Goal: Task Accomplishment & Management: Complete application form

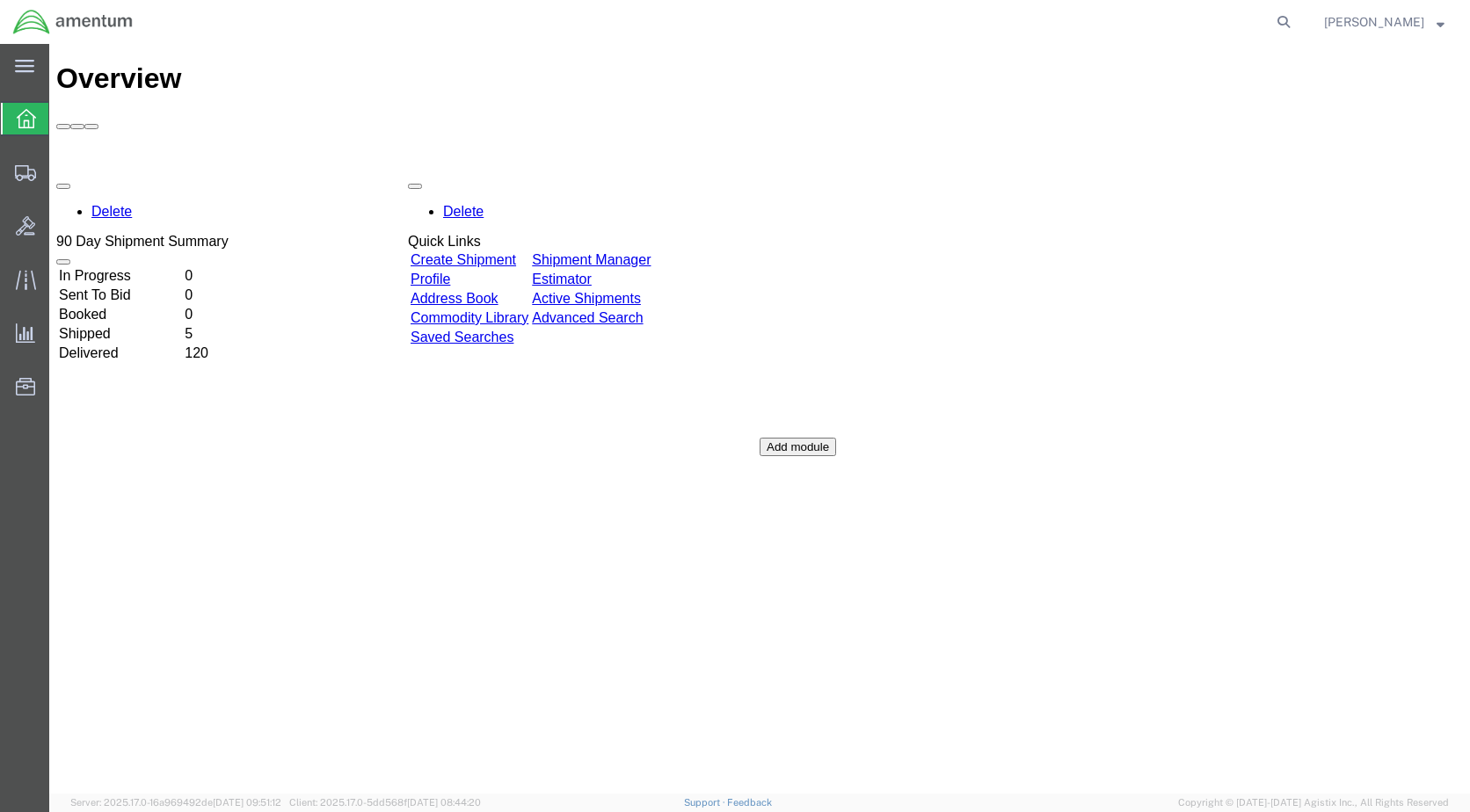
click at [507, 251] on td "Create Shipment" at bounding box center [470, 260] width 119 height 18
click at [515, 252] on link "Create Shipment" at bounding box center [463, 259] width 106 height 15
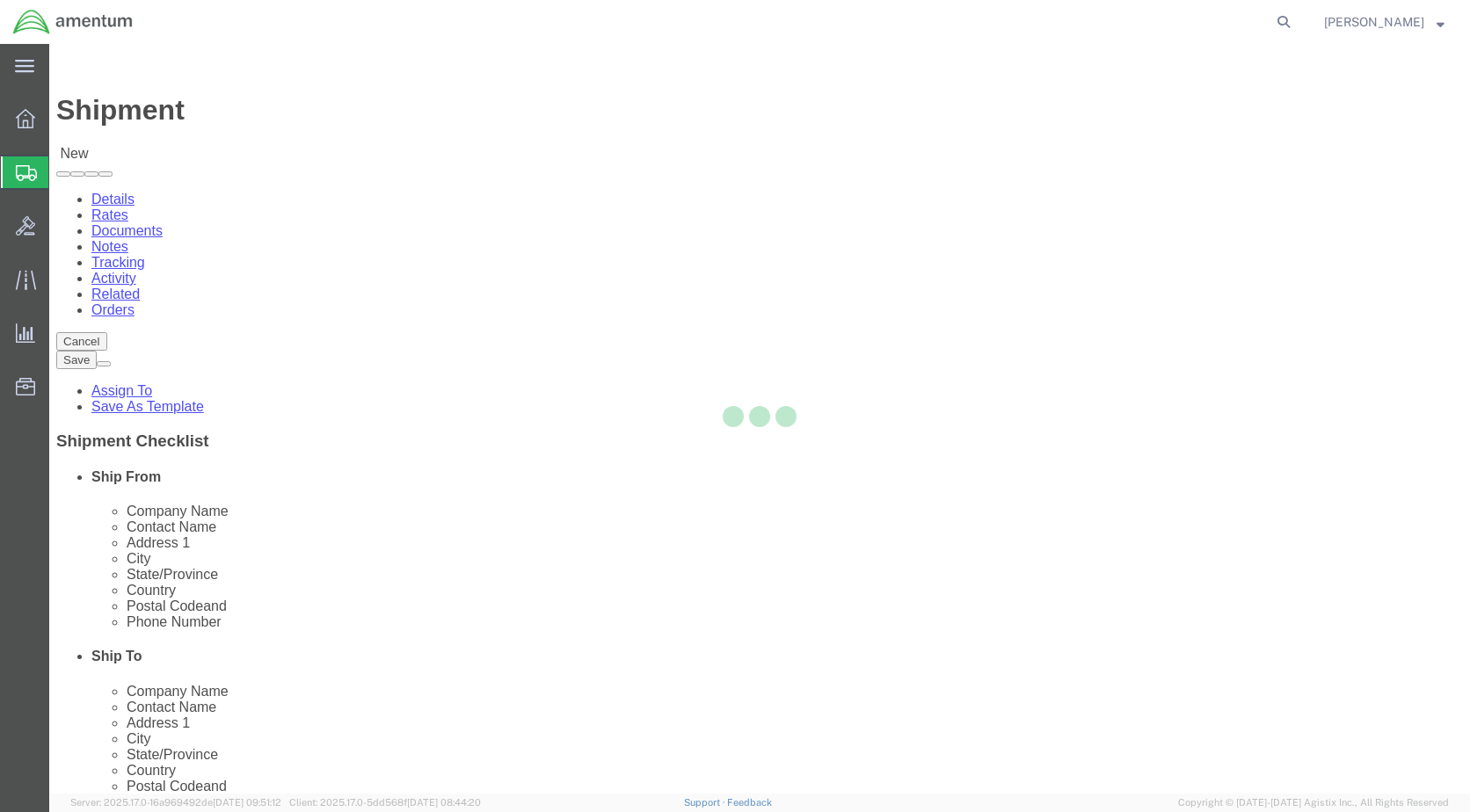
select select
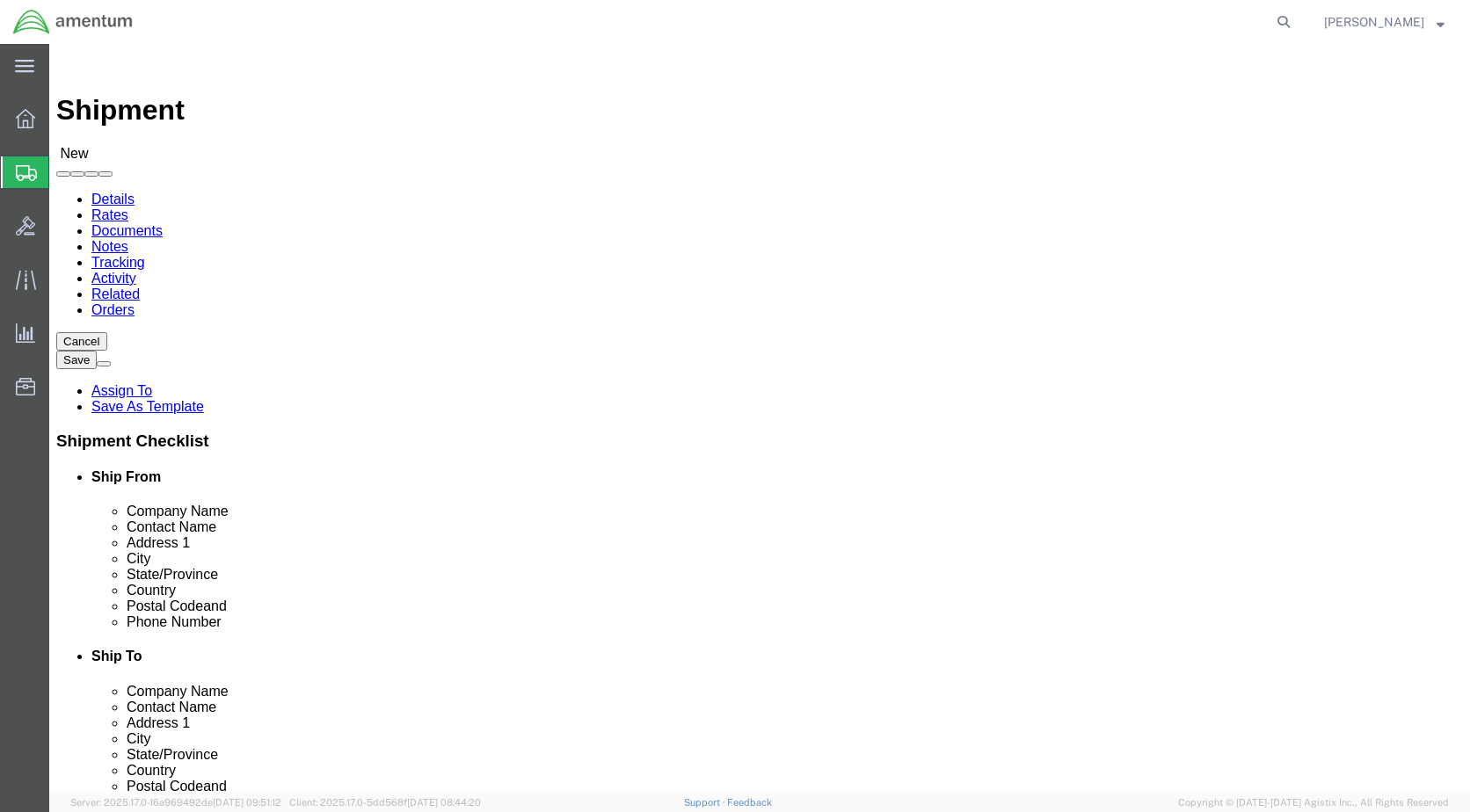
select select "MYPROFILE"
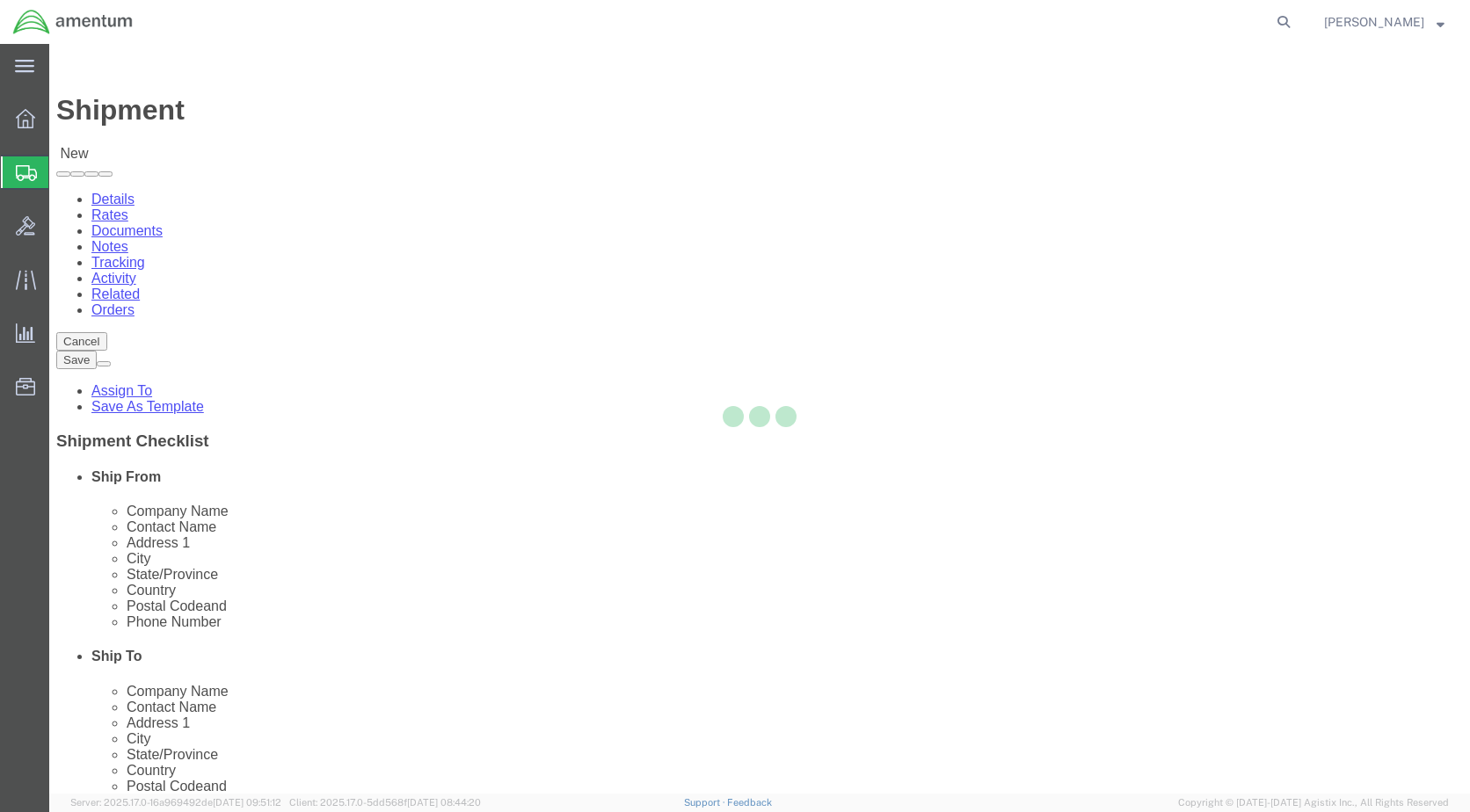
type input "Amentum Services, Inc."
type input "[PERSON_NAME]"
type input "[STREET_ADDRESS]"
type input "[GEOGRAPHIC_DATA]"
type input "Alpine"
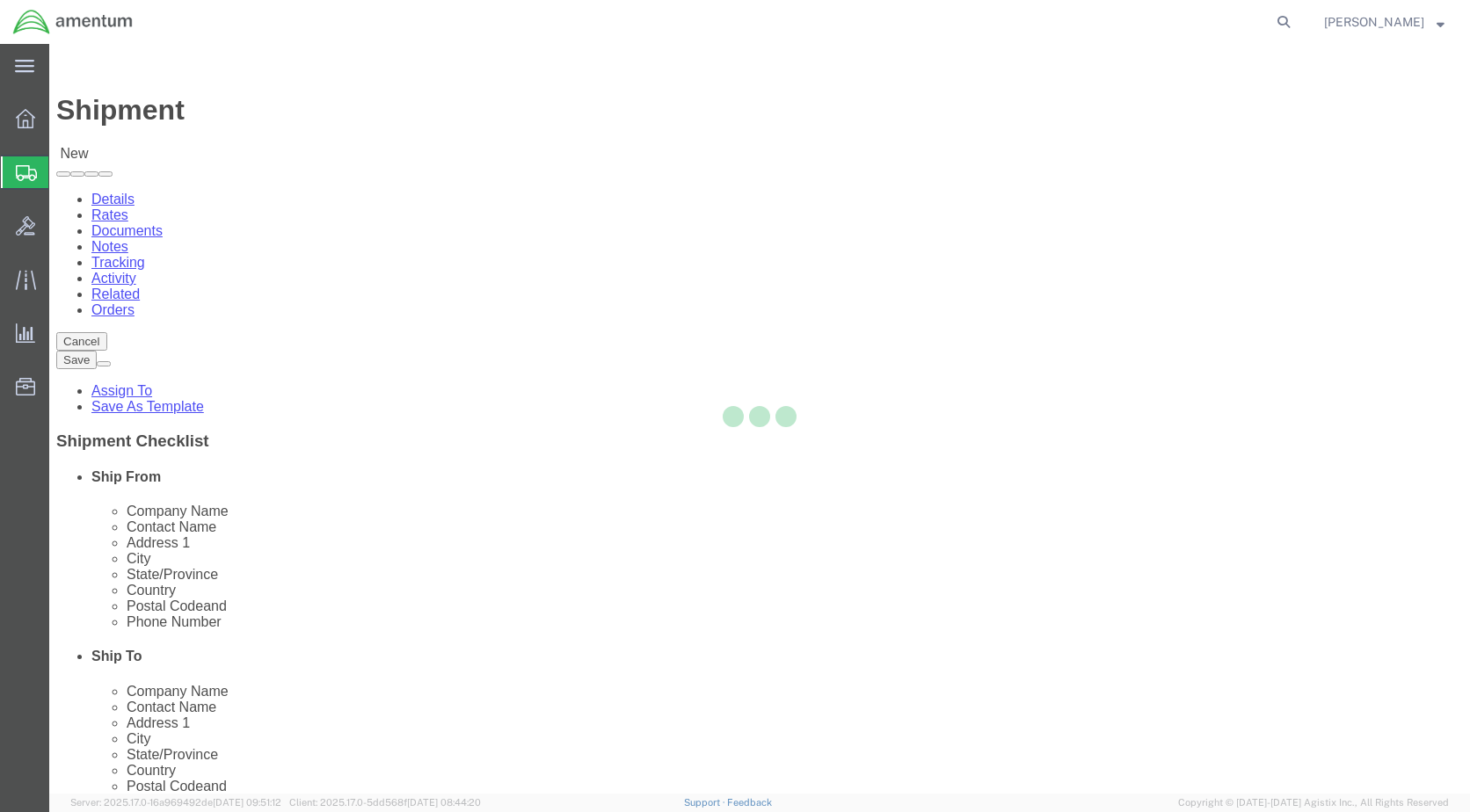
type input "79830"
type input "[PHONE_NUMBER]"
type input "[PERSON_NAME][EMAIL_ADDRESS][PERSON_NAME][DOMAIN_NAME]"
checkbox input "true"
select select "[GEOGRAPHIC_DATA]"
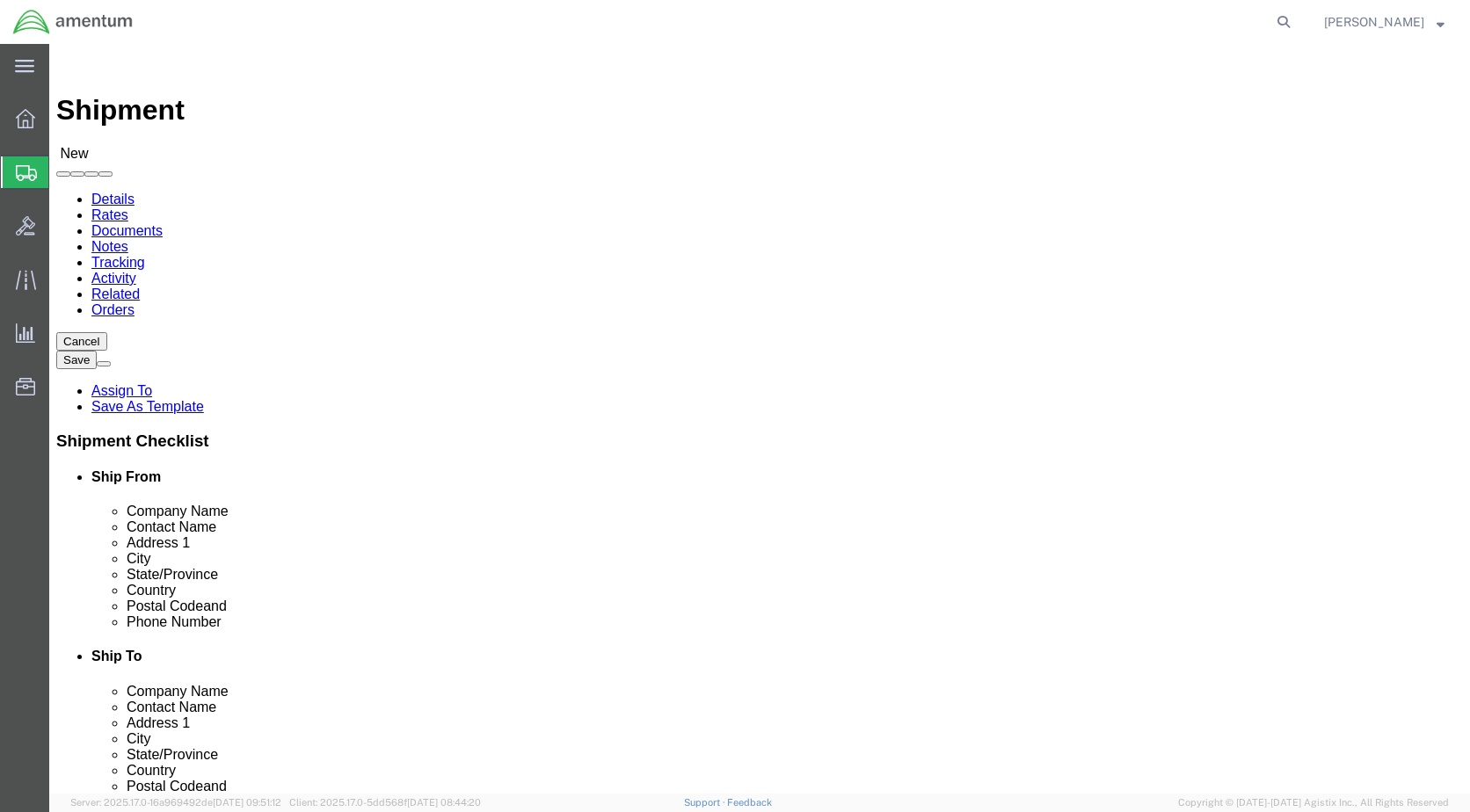
scroll to position [3339, 0]
select select "49939"
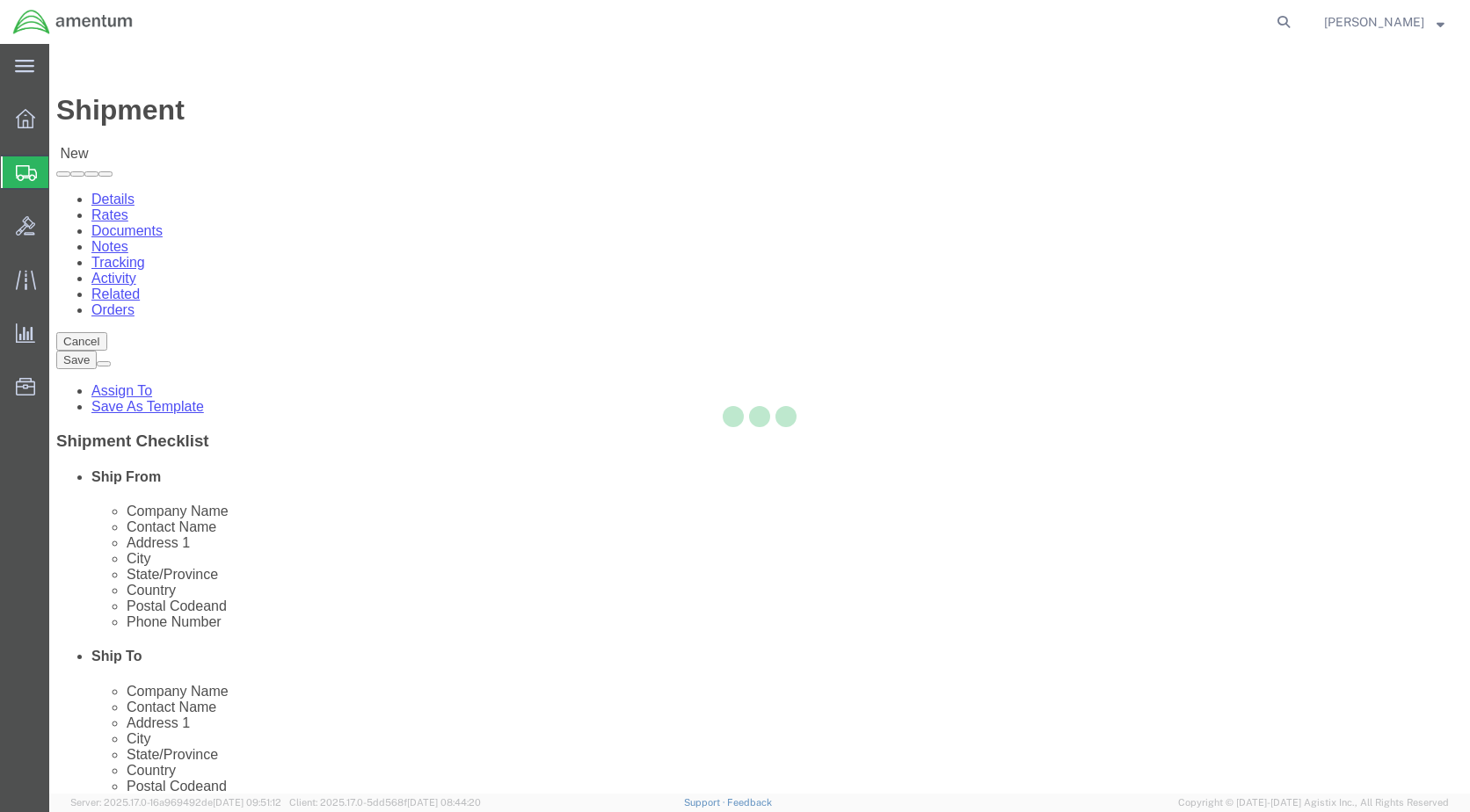
type input "Amentum Services, Inc"
type input "[DATE][PERSON_NAME]"
type input "[STREET_ADDRESS][PERSON_NAME]"
type input "[GEOGRAPHIC_DATA]"
type input "79925"
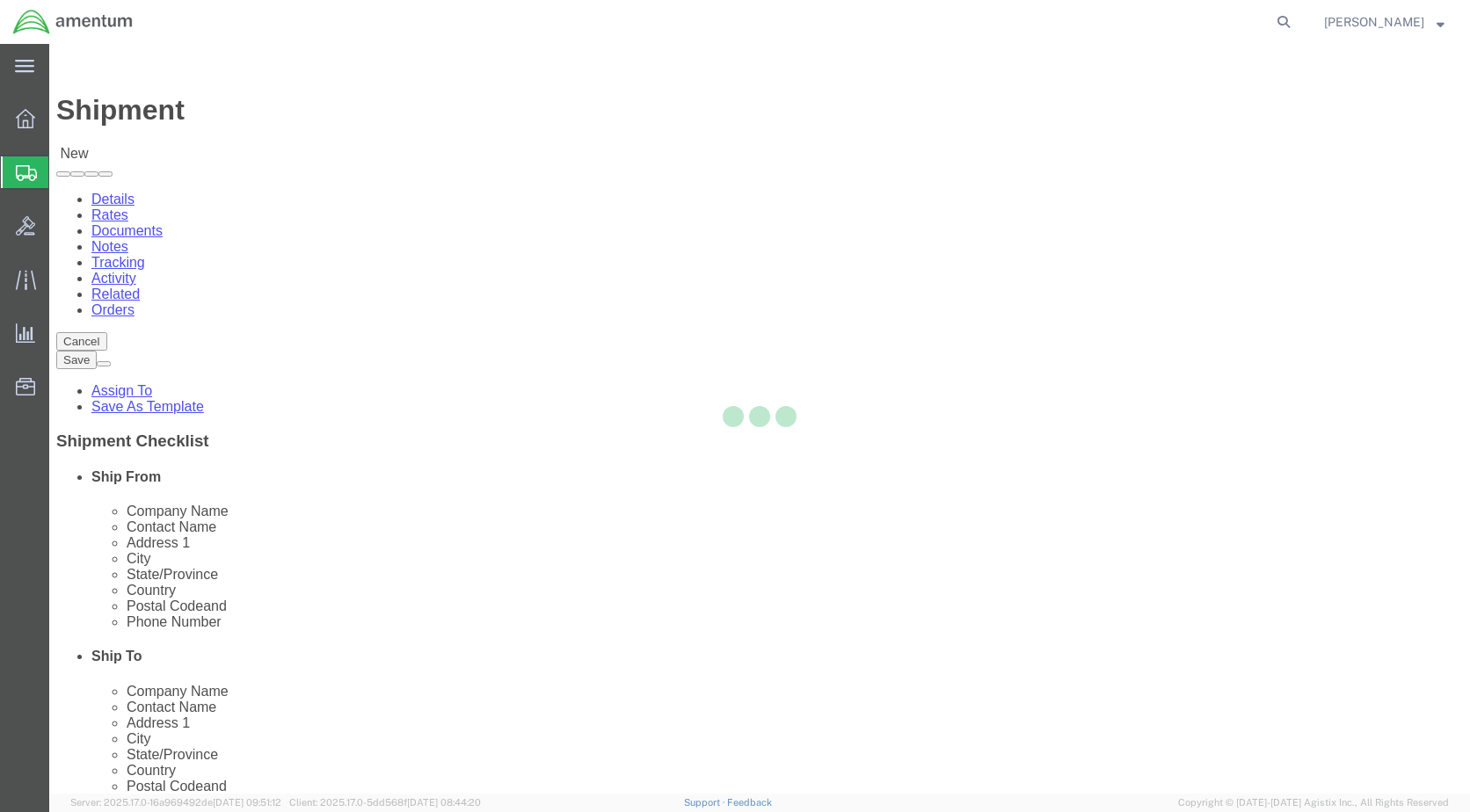
type input "[PHONE_NUMBER]"
type input "[DATE][EMAIL_ADDRESS][PERSON_NAME][DOMAIN_NAME]"
checkbox input "true"
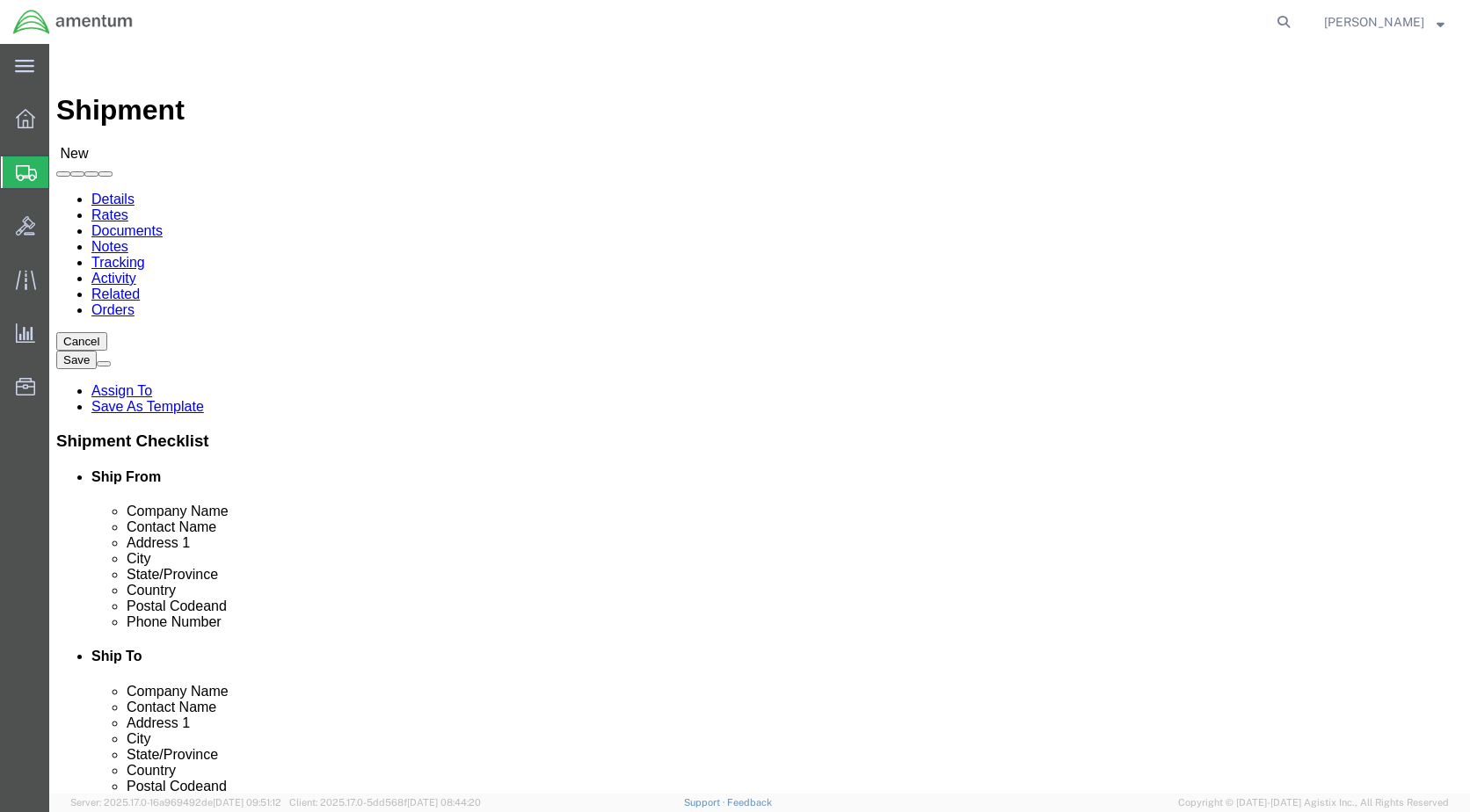
select select "[GEOGRAPHIC_DATA]"
drag, startPoint x: 834, startPoint y: 361, endPoint x: 650, endPoint y: 374, distance: 184.5
click div "Contact Name [DATE][PERSON_NAME]"
type input "[PERSON_NAME]"
click input "[PHONE_NUMBER]"
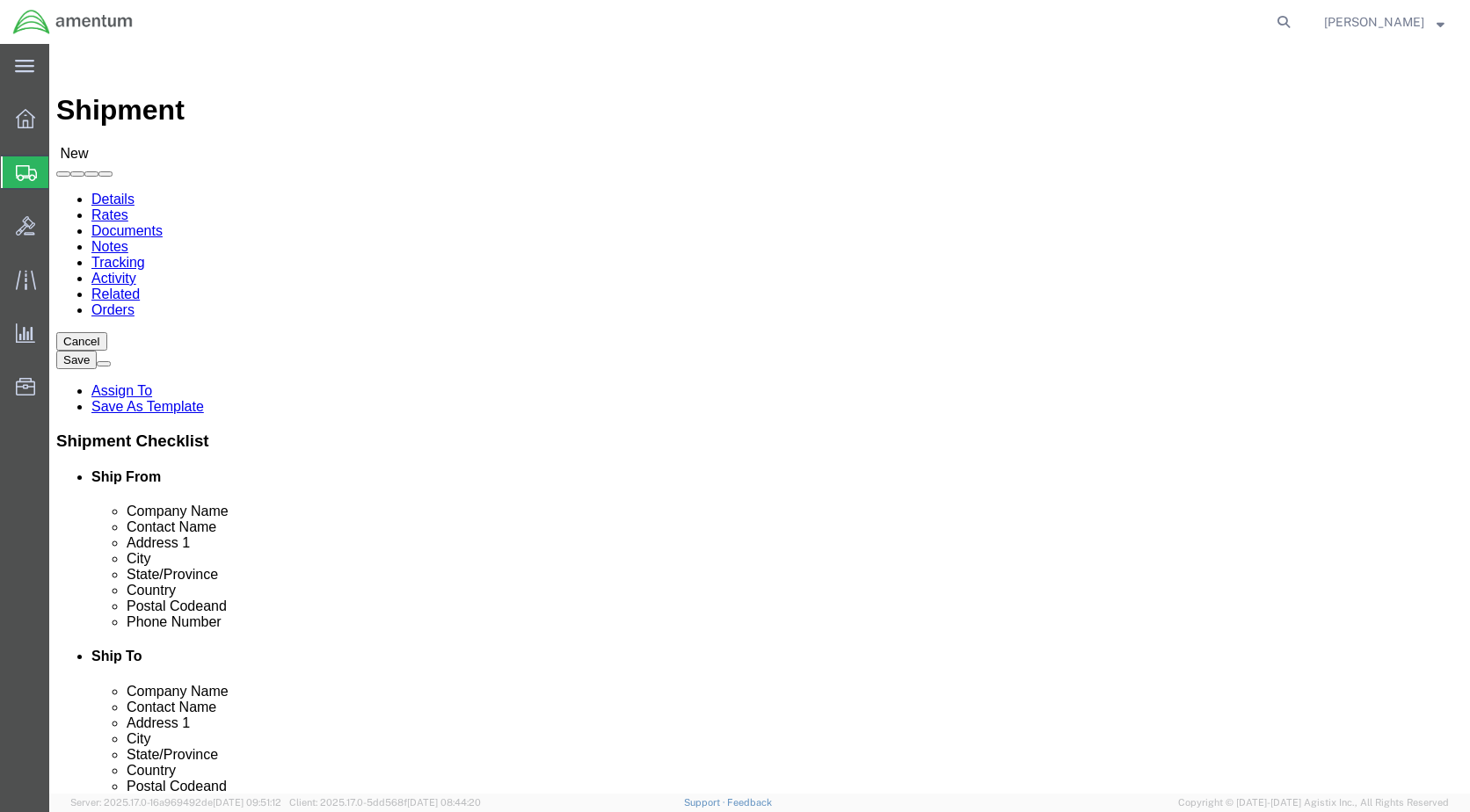
type input "[PHONE_NUMBER]"
click input "[DATE][EMAIL_ADDRESS][PERSON_NAME][DOMAIN_NAME]"
type input "[PERSON_NAME][EMAIL_ADDRESS][PERSON_NAME][DOMAIN_NAME]"
click input "checkbox"
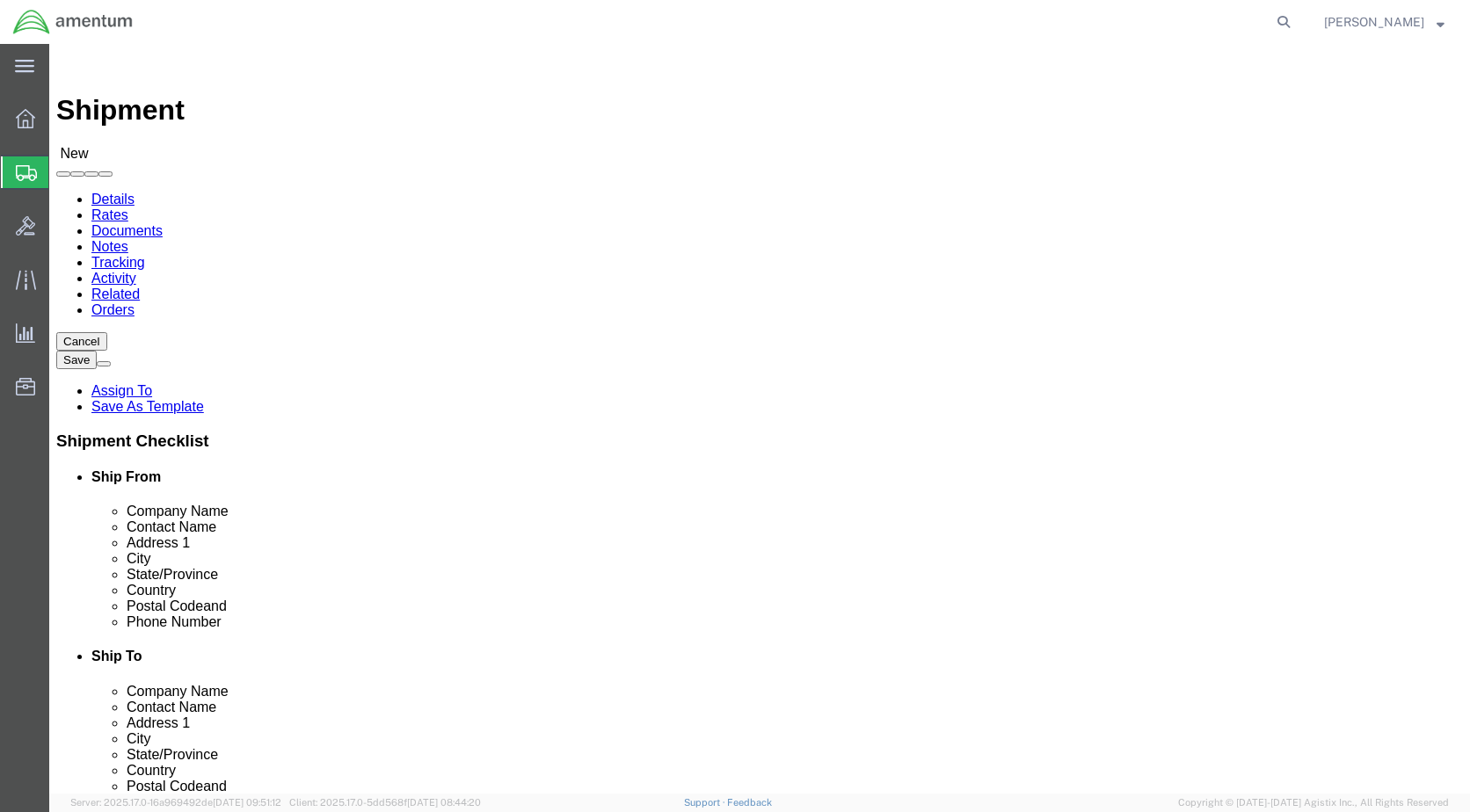
click input "[PERSON_NAME][EMAIL_ADDRESS][PERSON_NAME][DOMAIN_NAME]"
click div "ADDITIONAL INFORMATION"
click input "checkbox"
click label
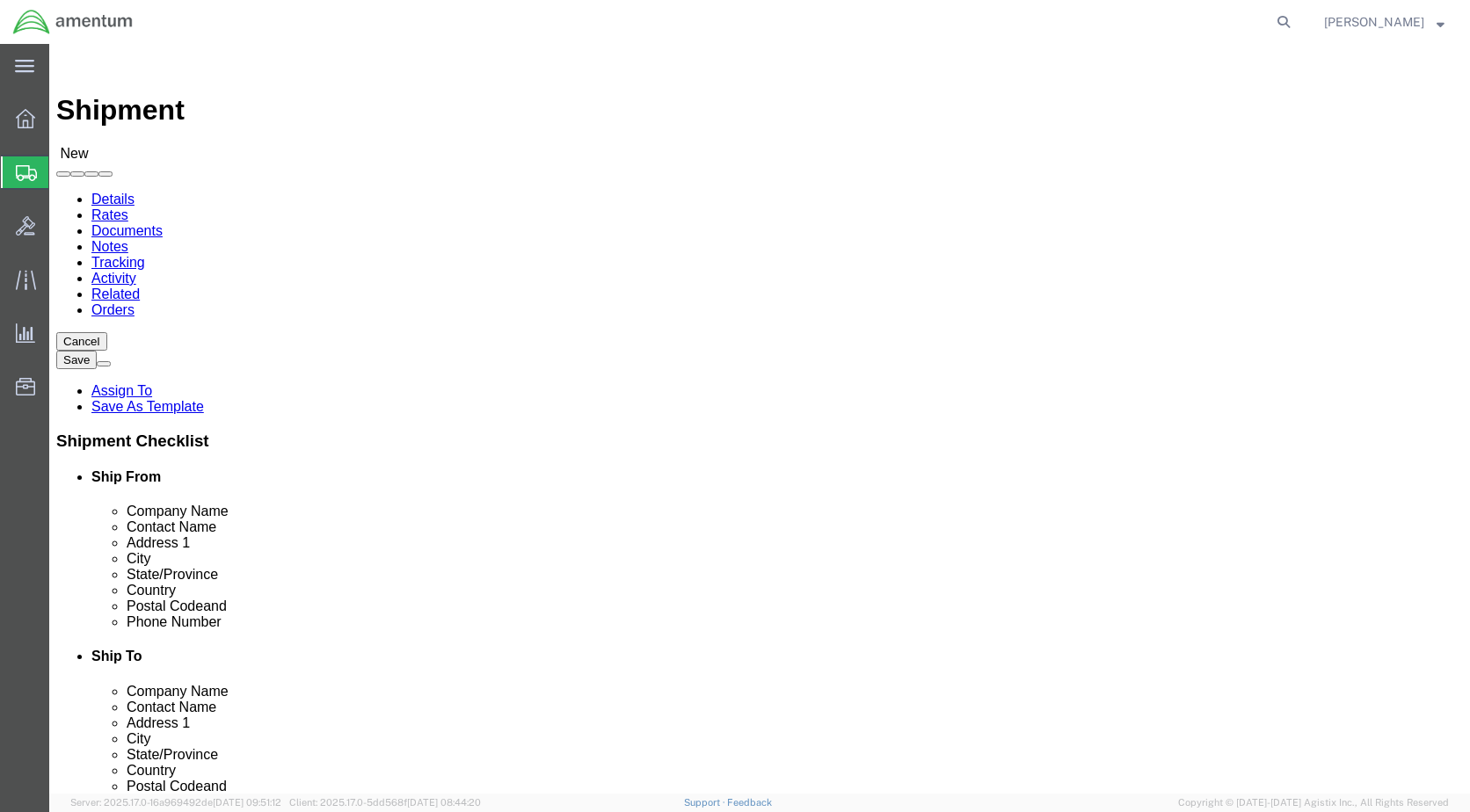
click input "checkbox"
checkbox input "false"
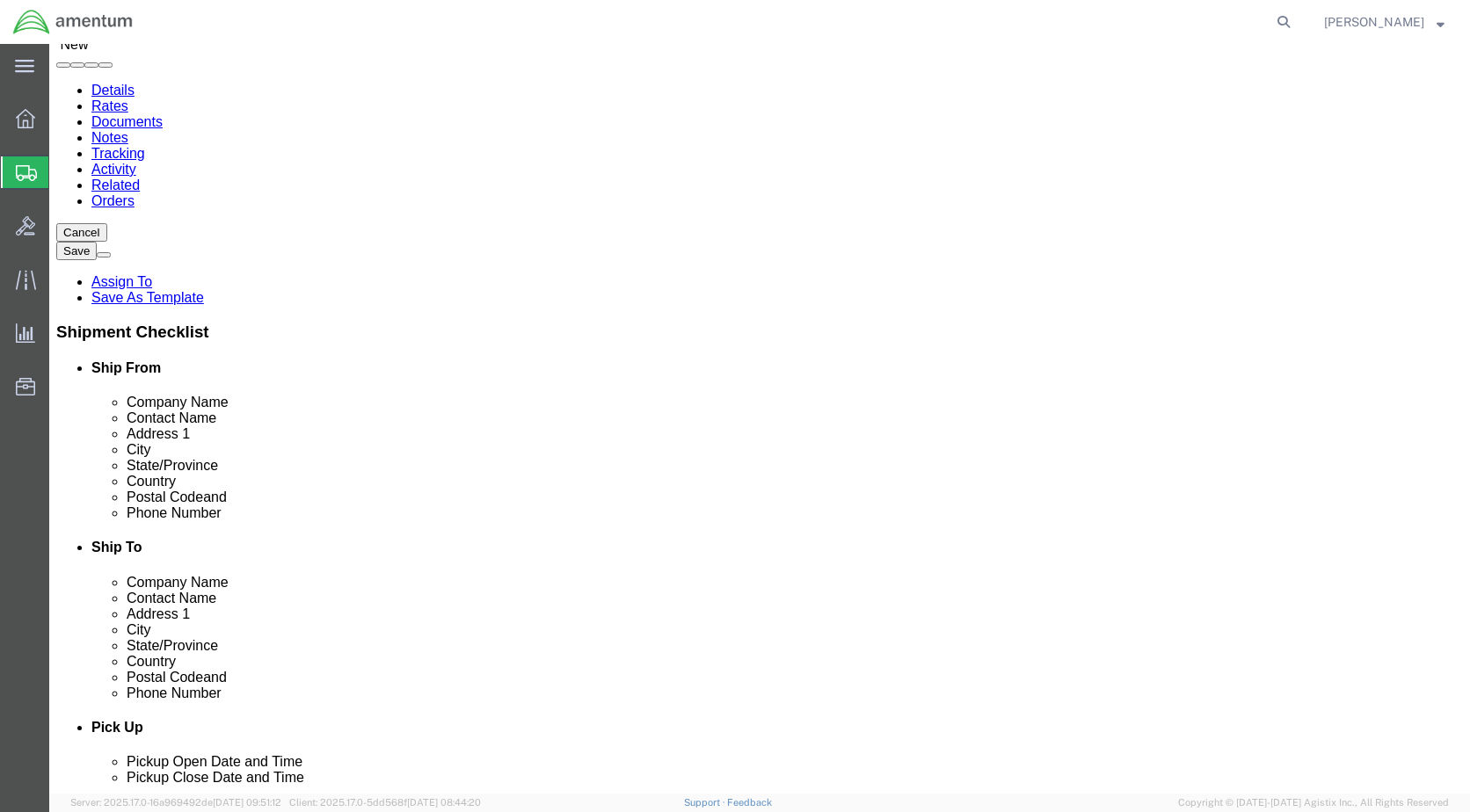
scroll to position [527, 0]
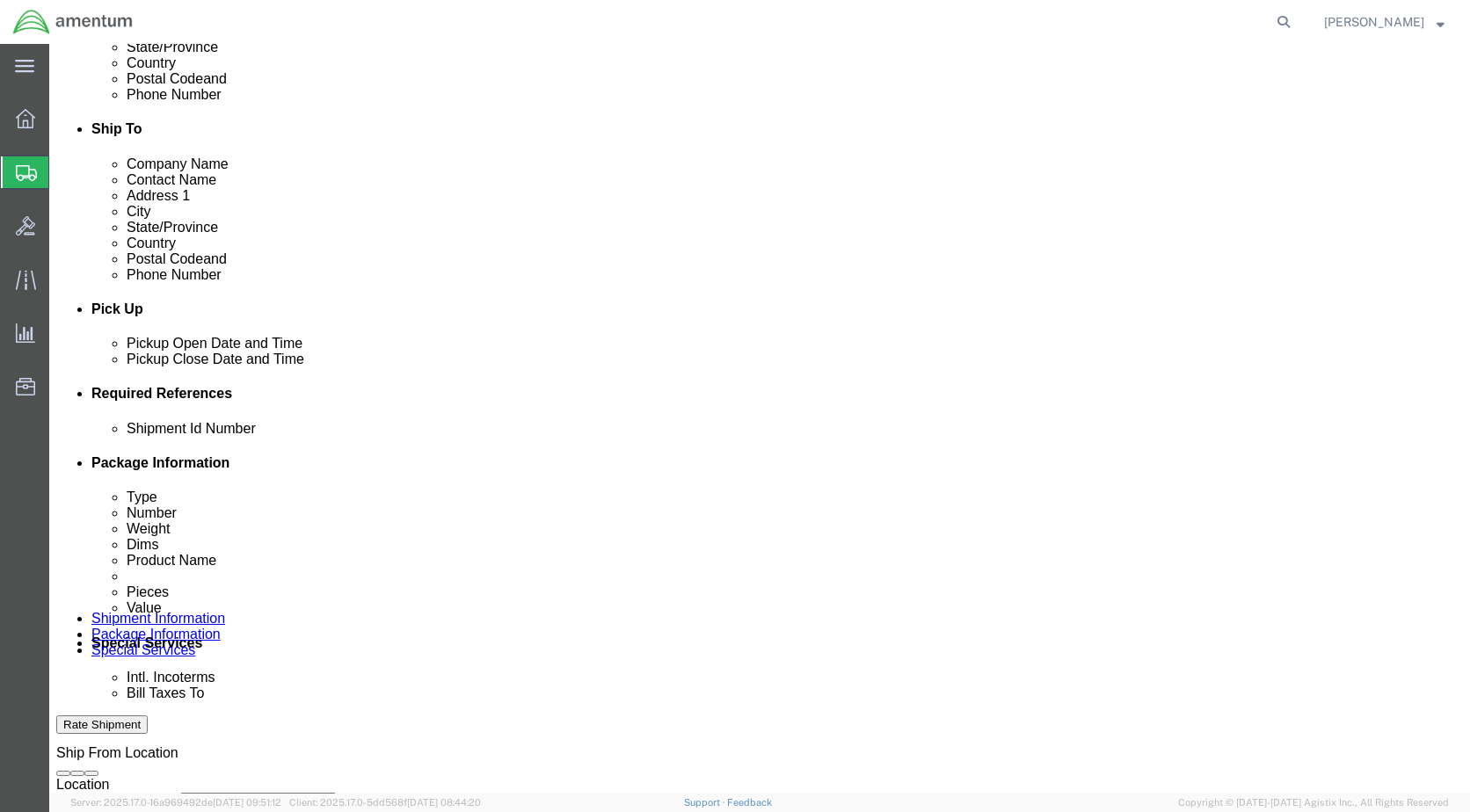
click div "[DATE] 9:00 AM"
type input "4:00 PM"
click button "Apply"
click button "Add reference"
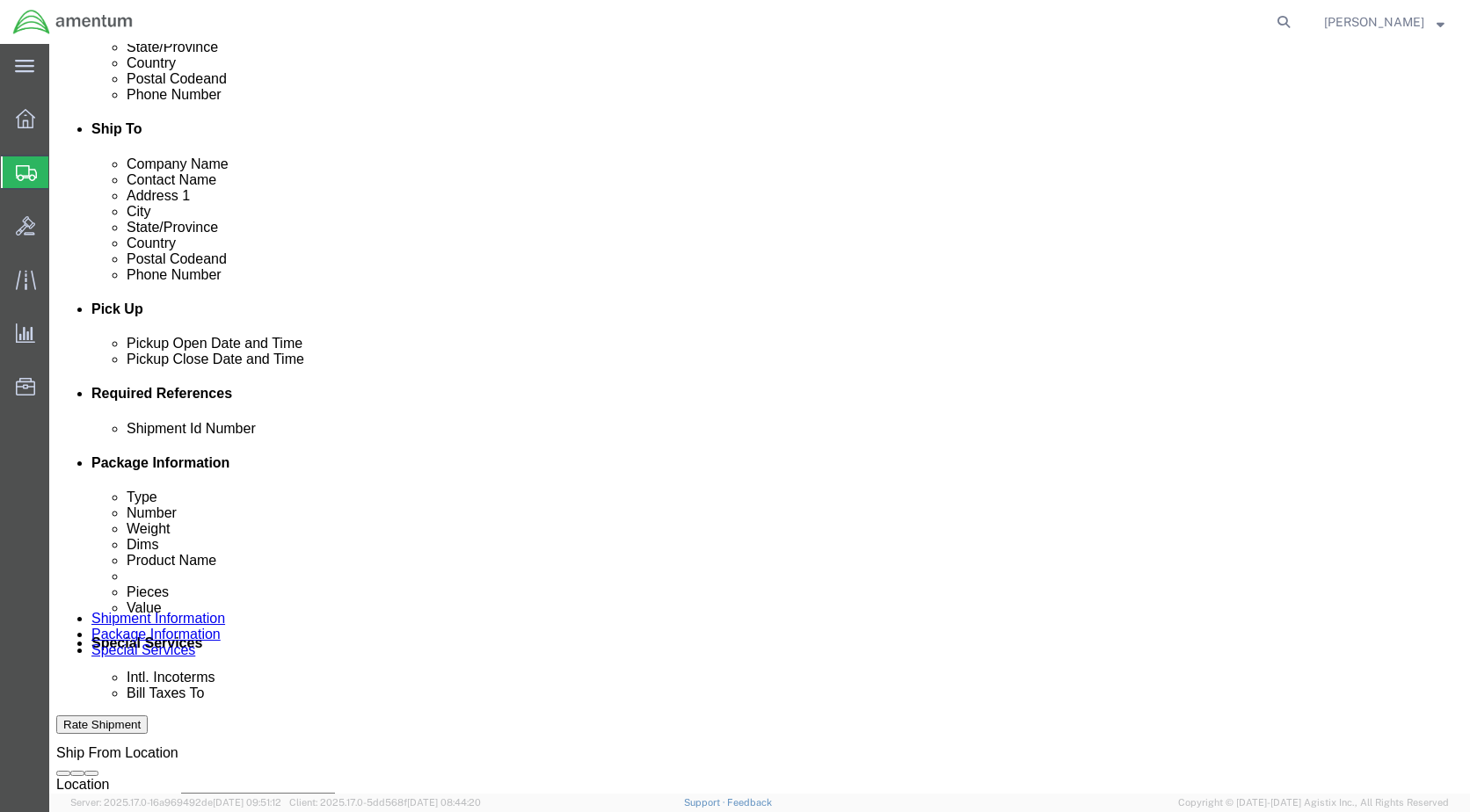
click select "Select Account Type Activity ID Airline Appointment Number ASN Batch Request # …"
select select "CUSTREF"
click select "Select Account Type Activity ID Airline Appointment Number ASN Batch Request # …"
select select "DEPT"
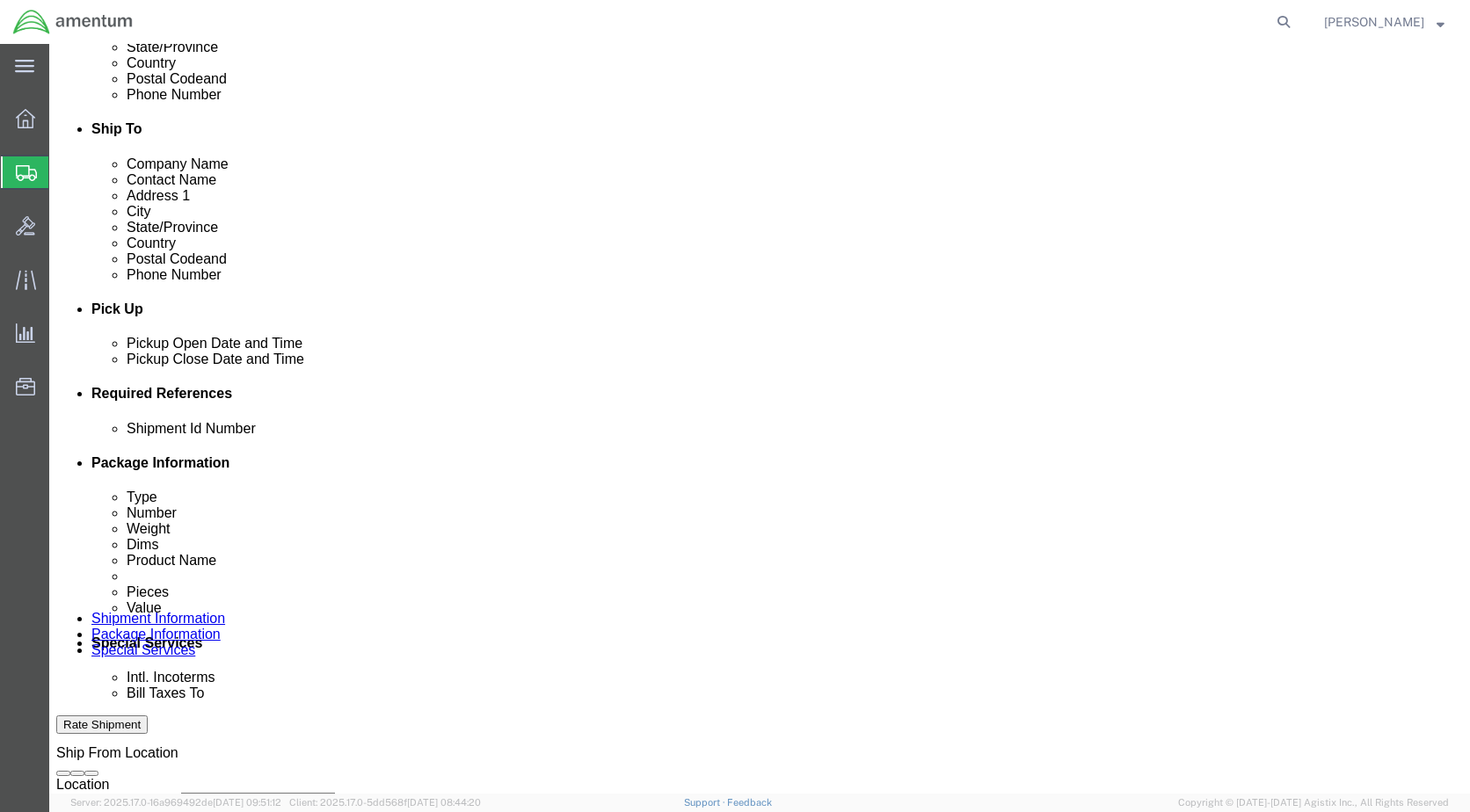
click select "Select Account Type Activity ID Airline Appointment Number ASN Batch Request # …"
click button "Add reference"
click select "Select Account Type Activity ID Airline Appointment Number ASN Batch Request # …"
select select "PURCHORD"
click select "Select Account Type Activity ID Airline Appointment Number ASN Batch Request # …"
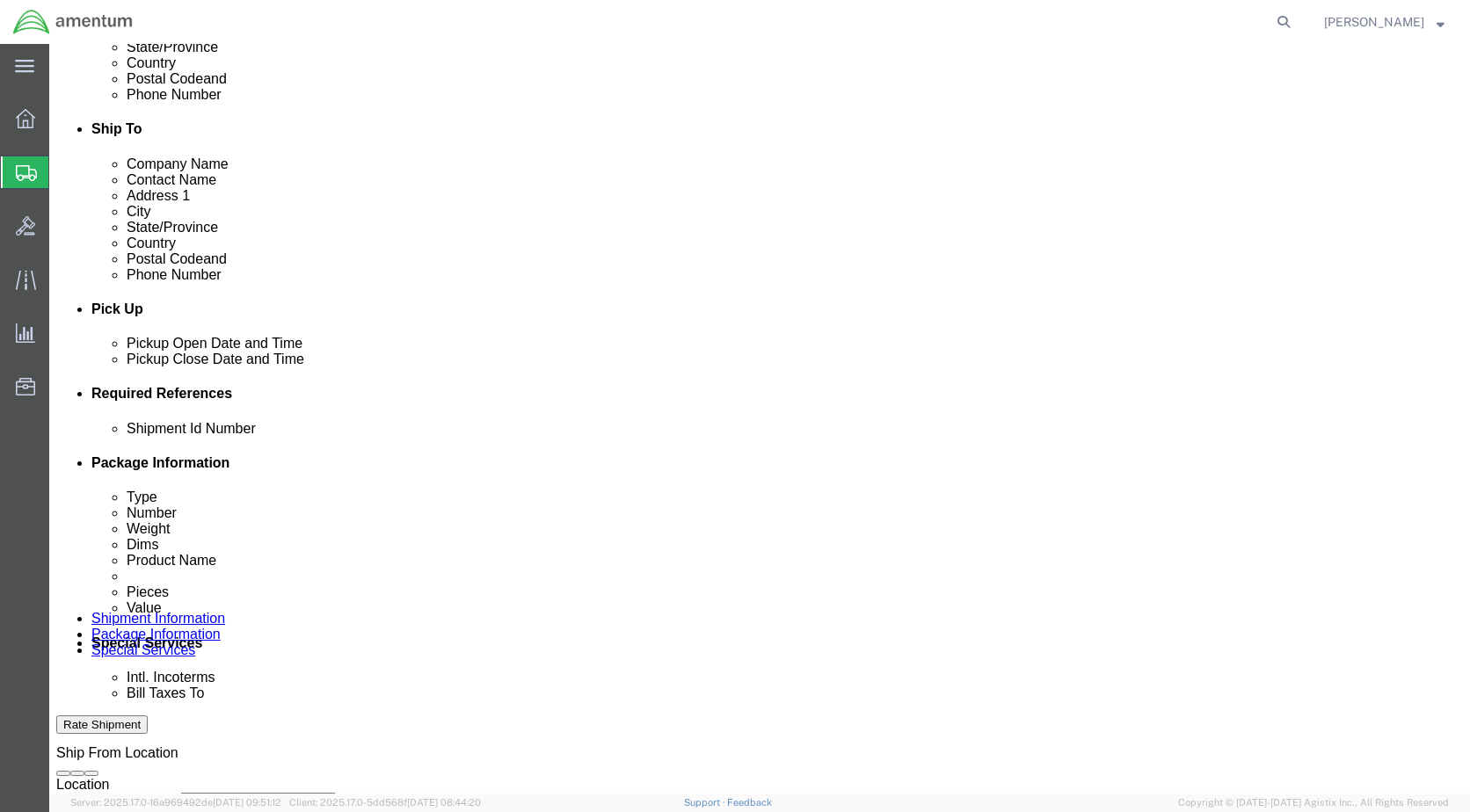
click input "text"
type input "PR/207857"
click input "text"
type input "[PERSON_NAME]"
click input "text"
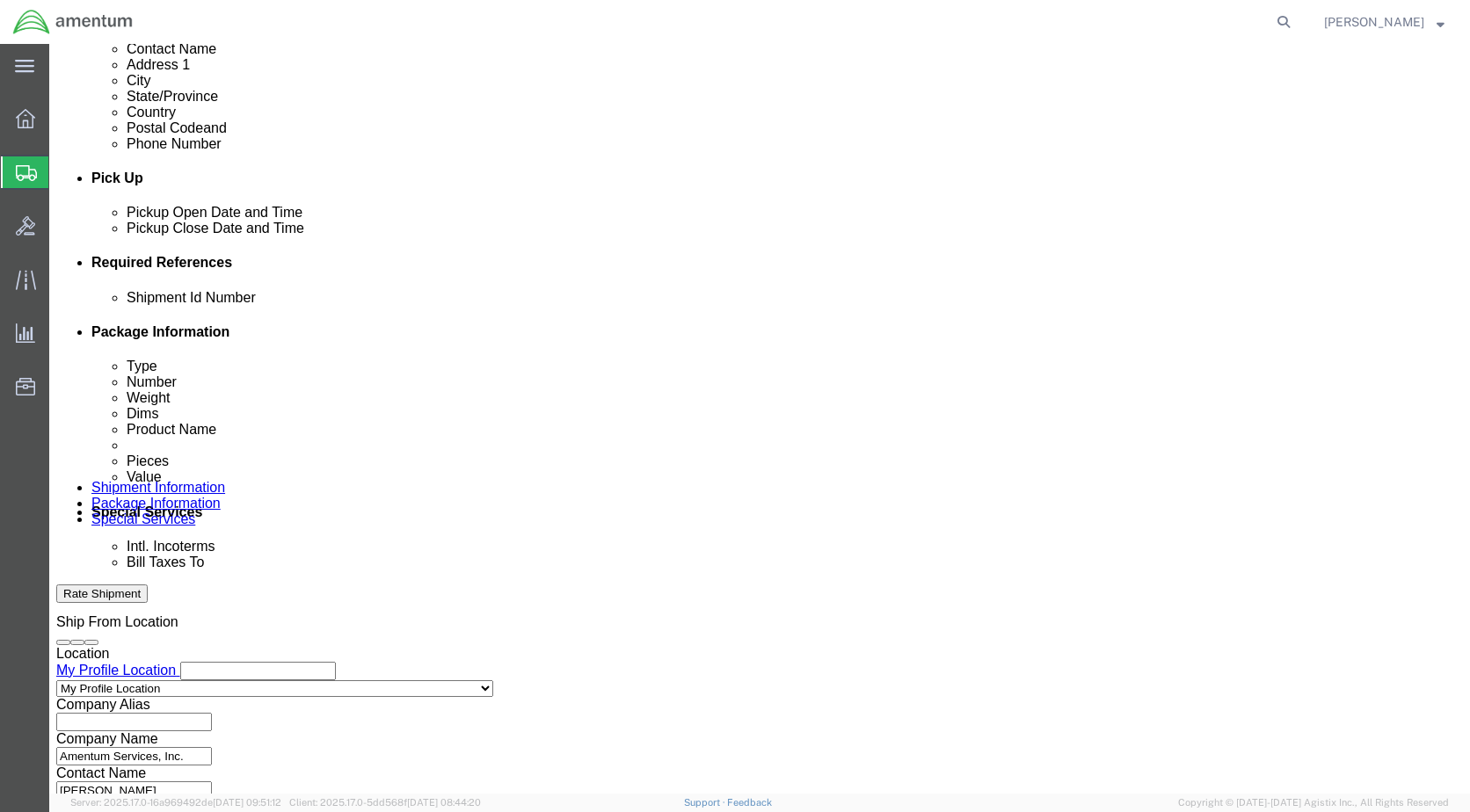
scroll to position [792, 0]
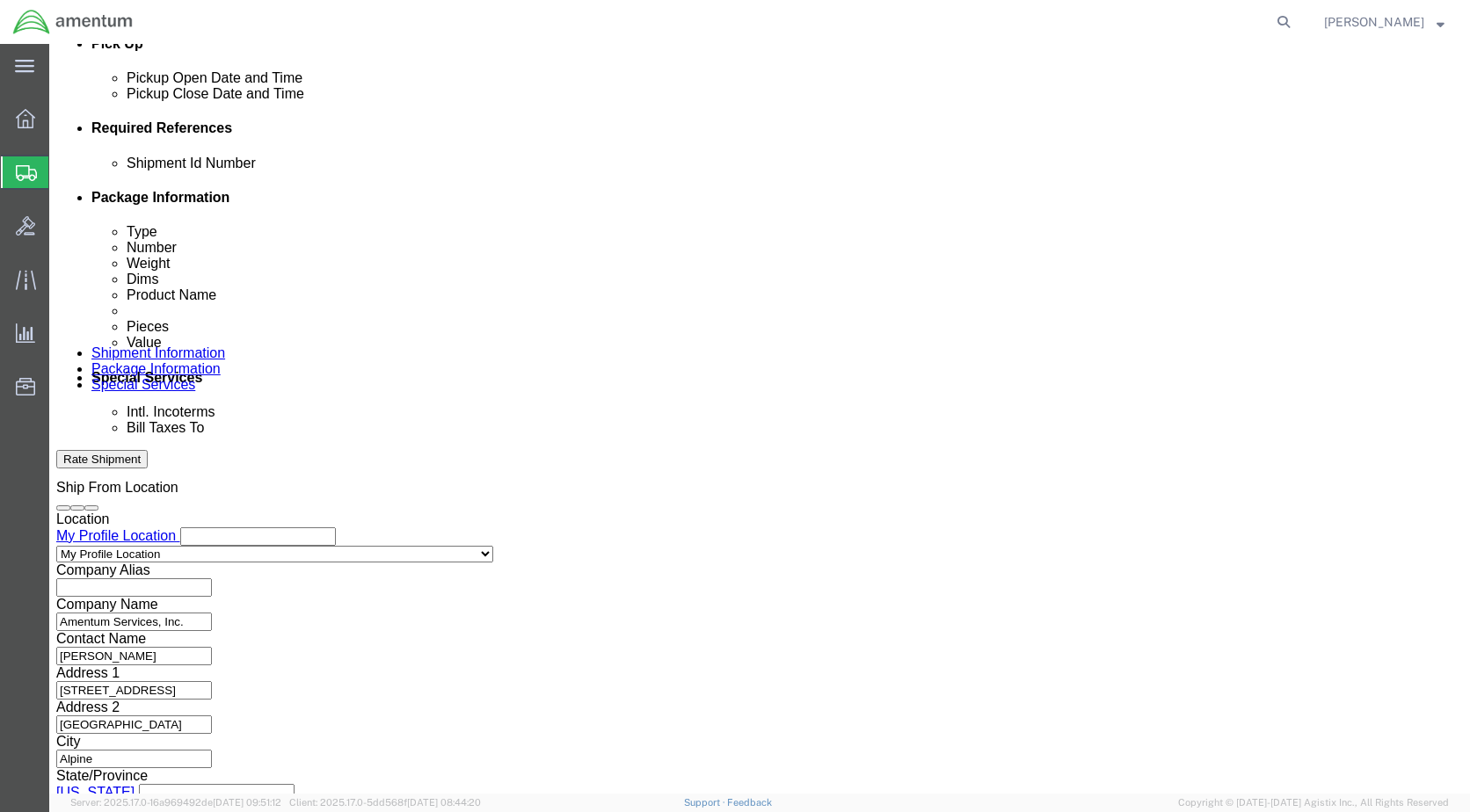
type input "CBP0043166/PO245395"
click select "Select Air Less than Truckload Multi-Leg Ocean Freight Rail Small Parcel Truckl…"
select select "SMAL"
click select "Select Air Less than Truckload Multi-Leg Ocean Freight Rail Small Parcel Truckl…"
click div
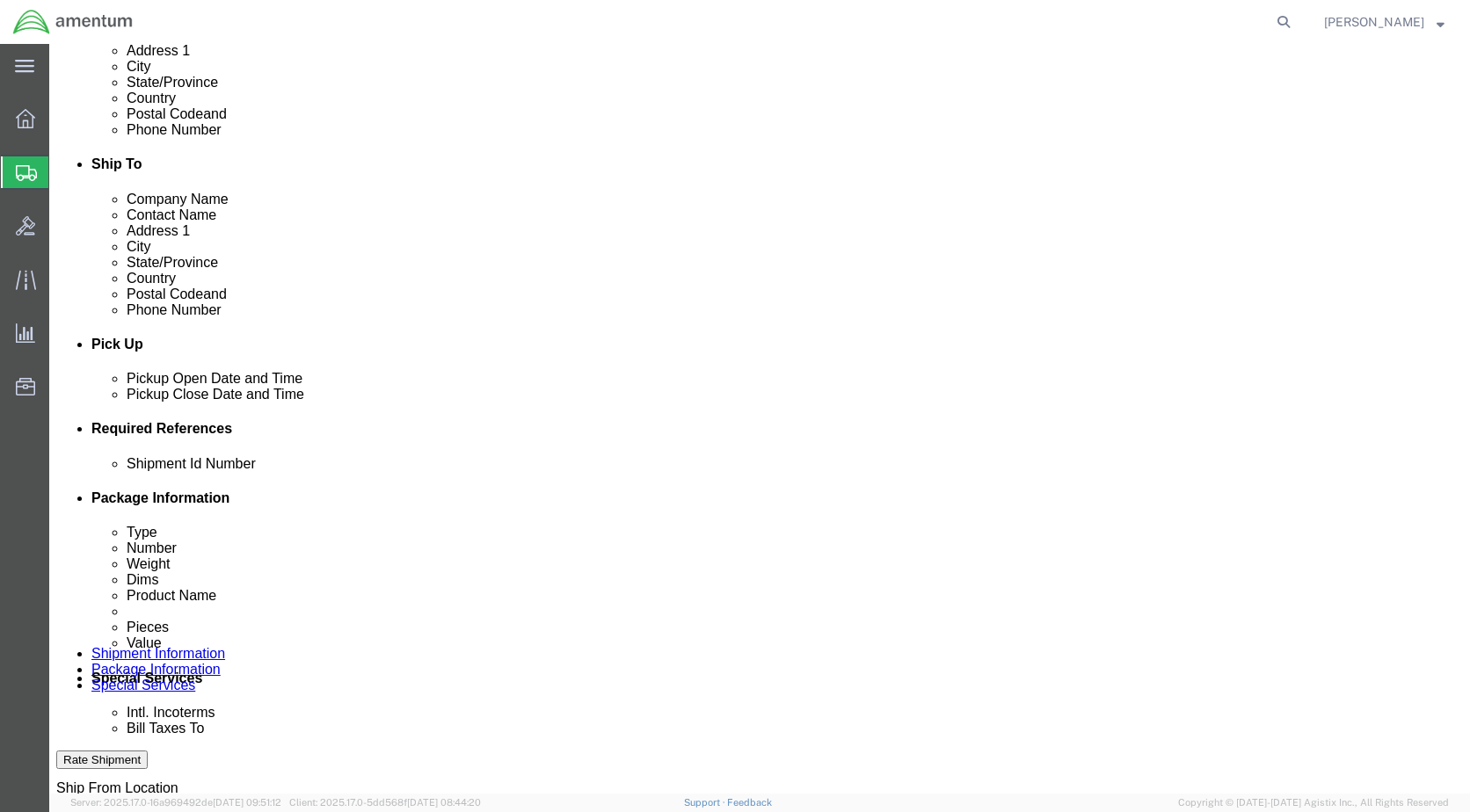
scroll to position [527, 0]
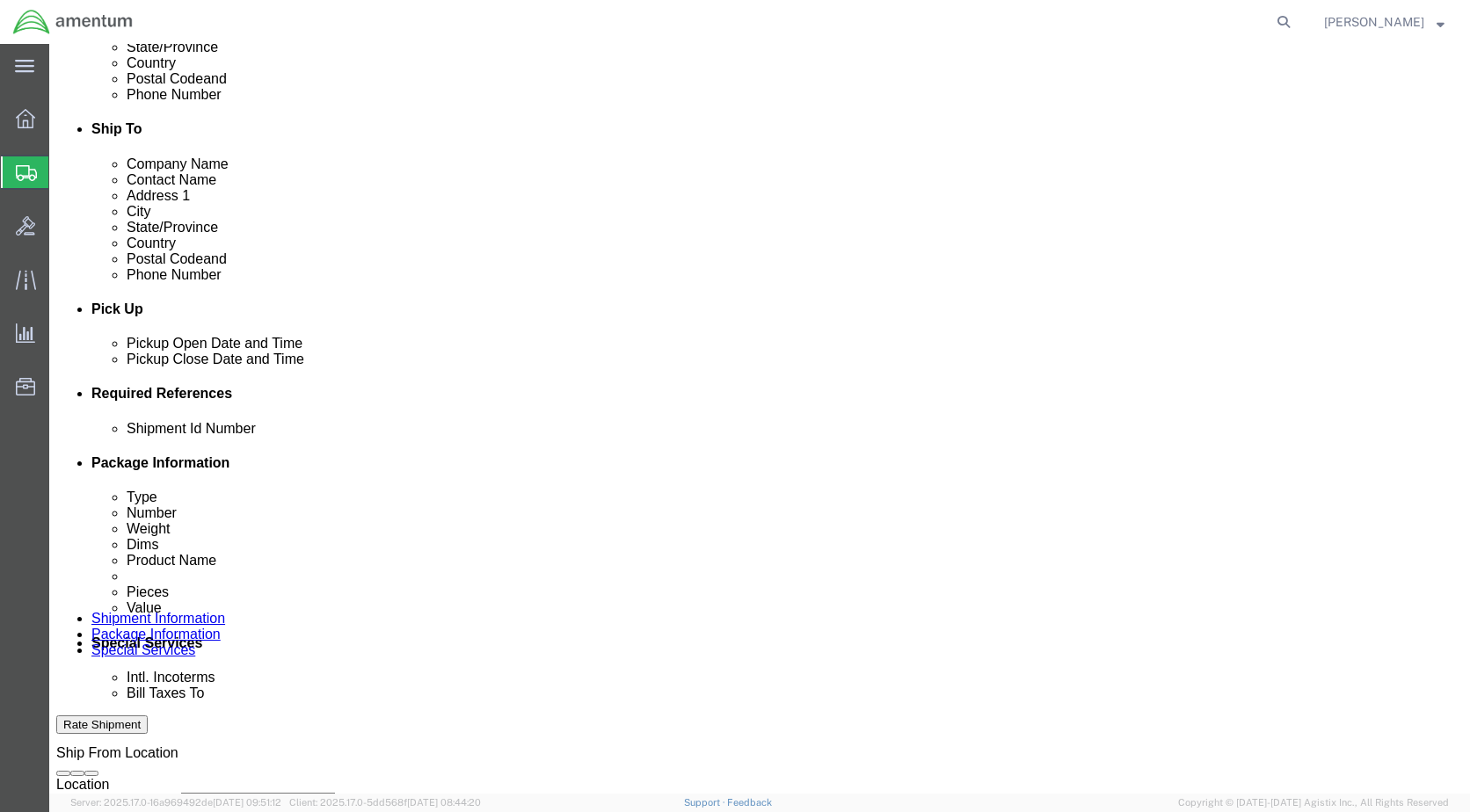
click input "[PERSON_NAME]"
type input "[PERSON_NAME]/SUPPLY/RECEIVE/ISSUE"
click div "Ship From Location Location My Profile Location My Profile Location [PHONE_NUMB…"
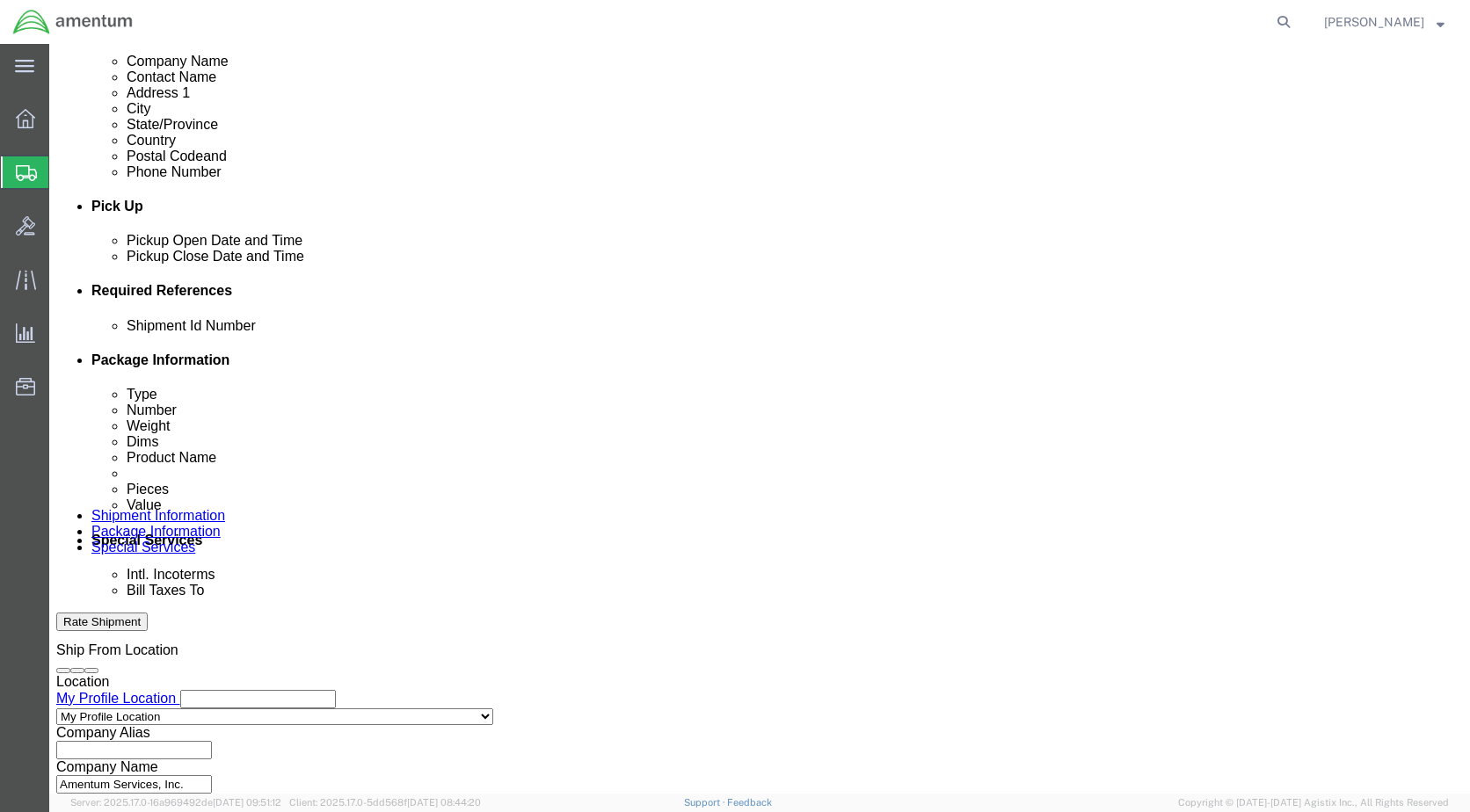
scroll to position [792, 0]
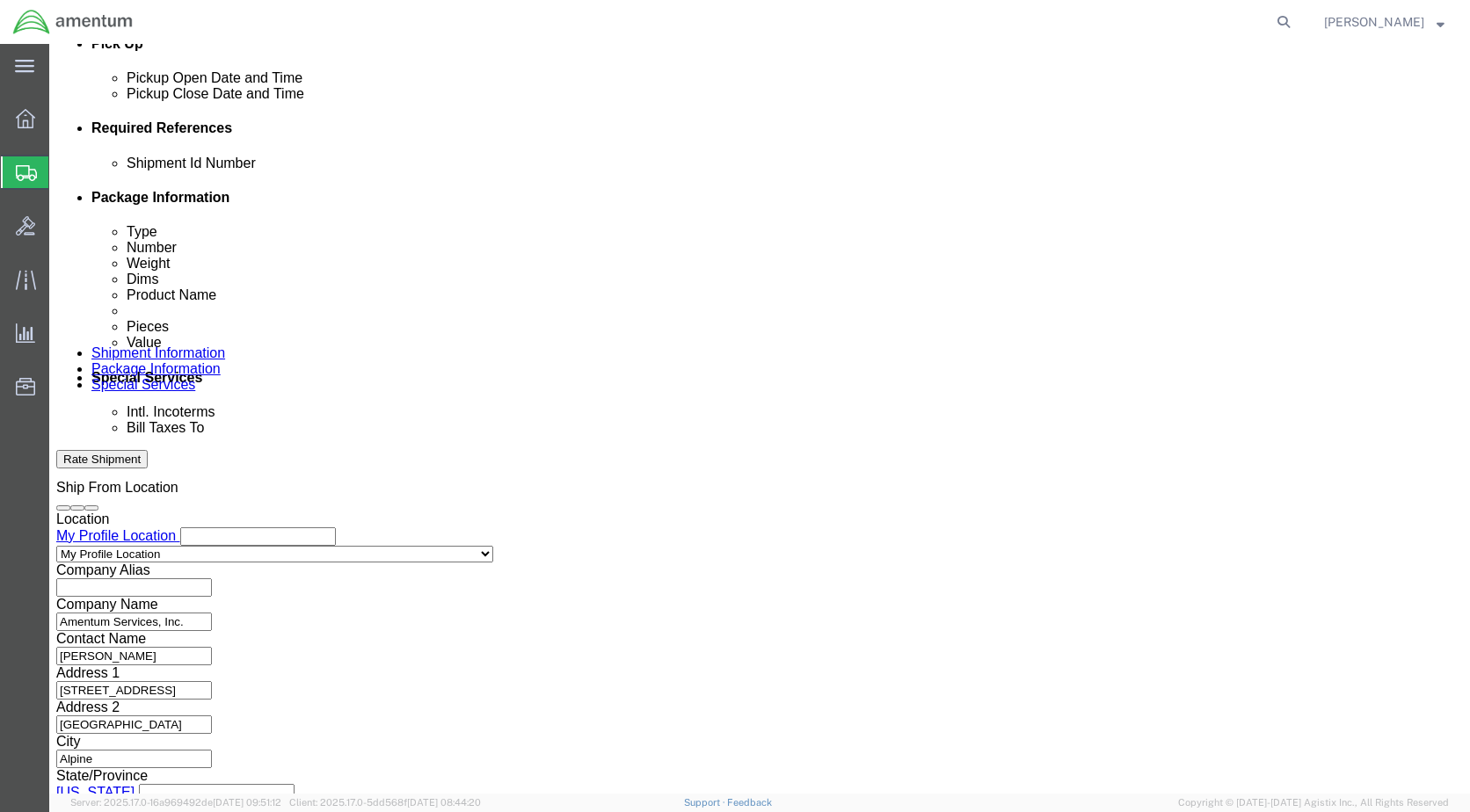
click button "Continue"
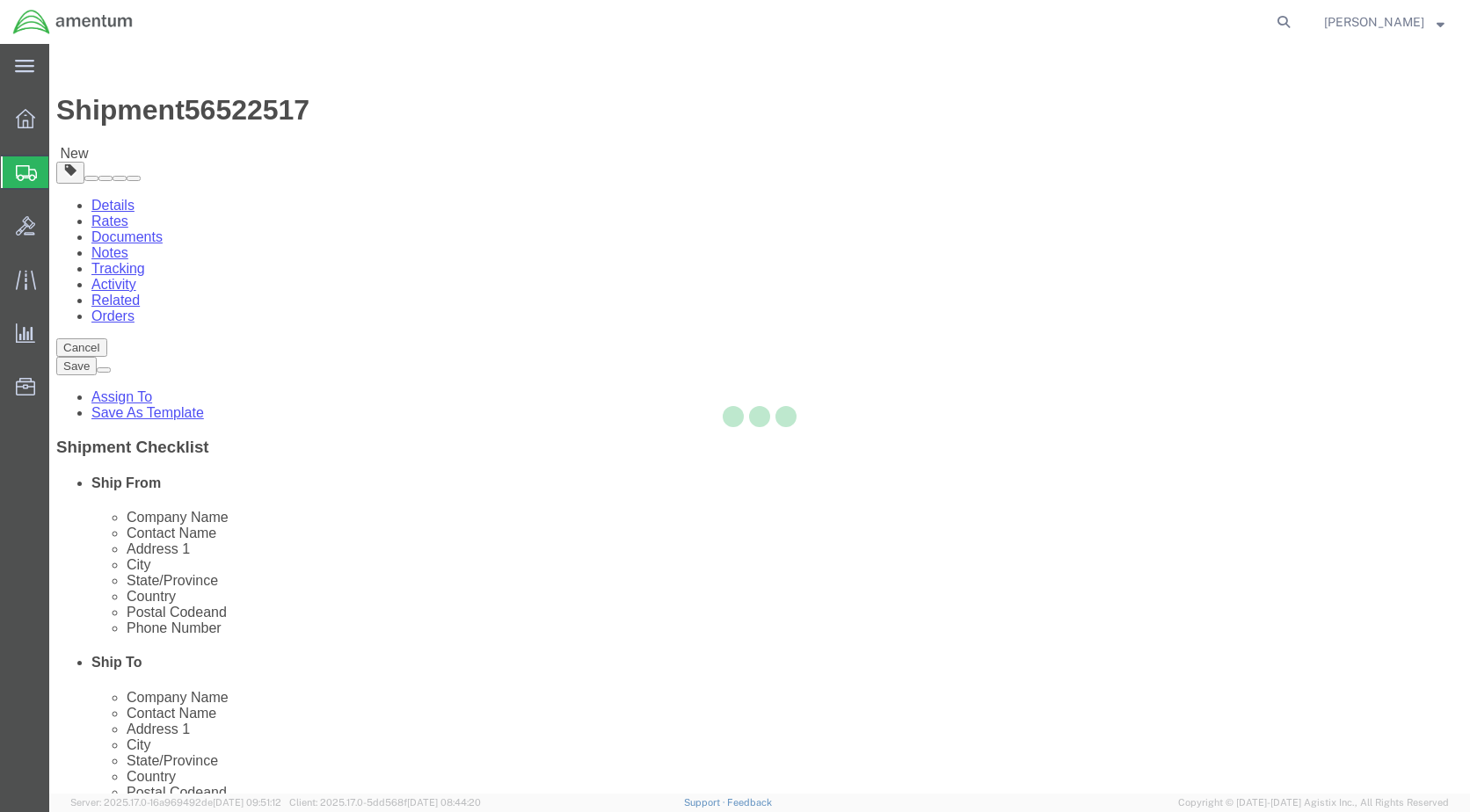
select select "YRPK"
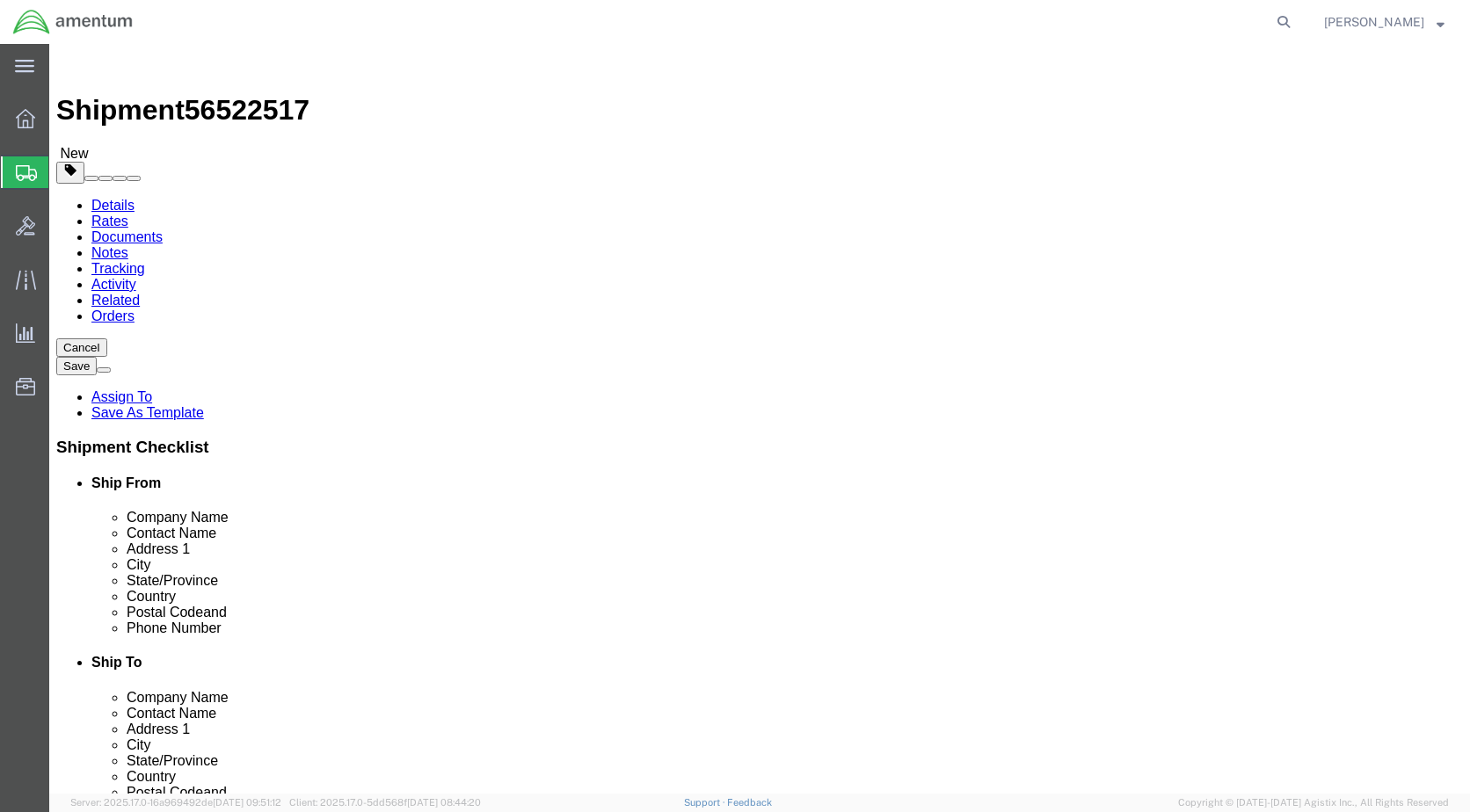
click link "Add Content"
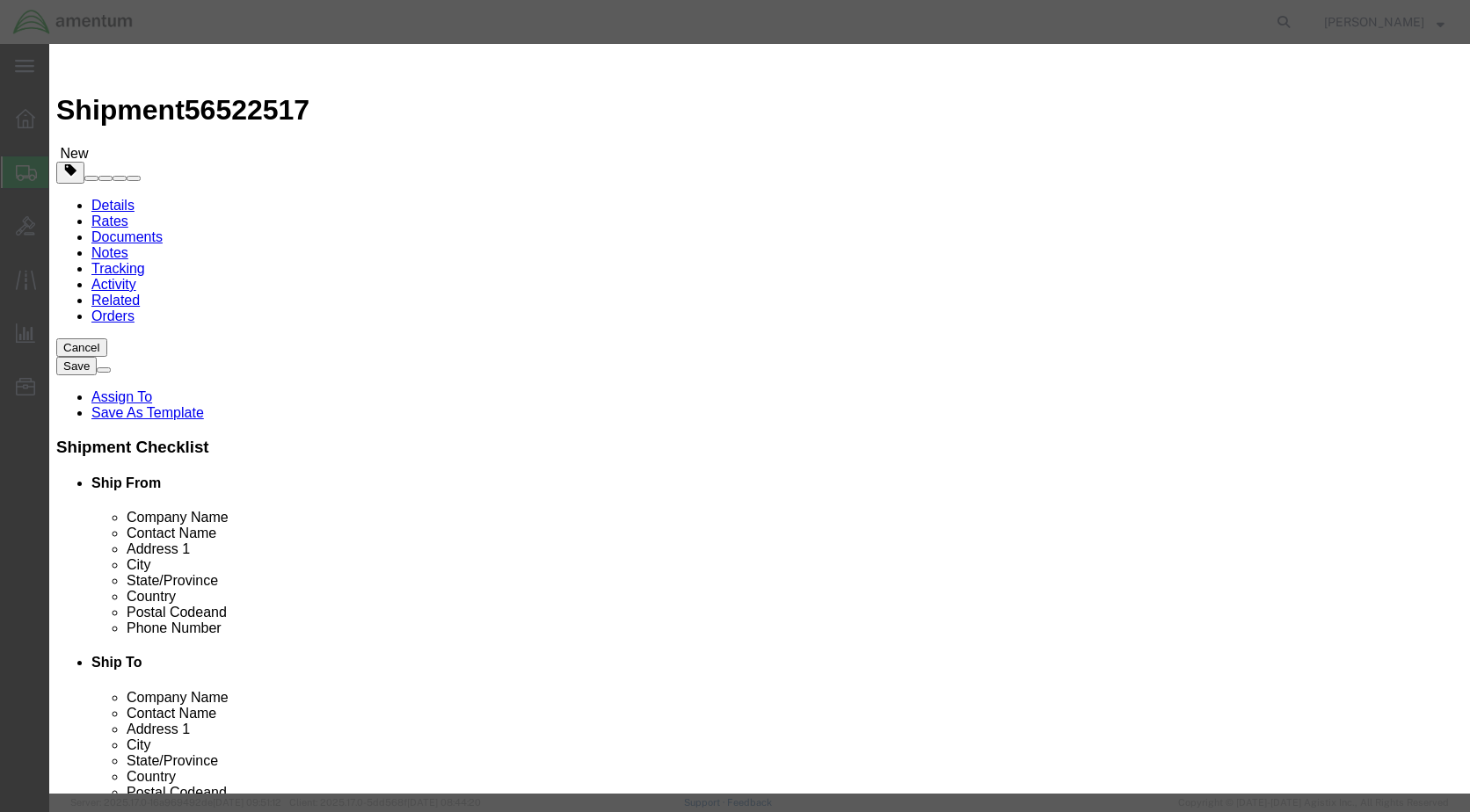
click input "text"
type input "350a37-1127-02"
click td "Name: SCISSOR LINK"
select select "USD"
type input "SCISSOR LINK"
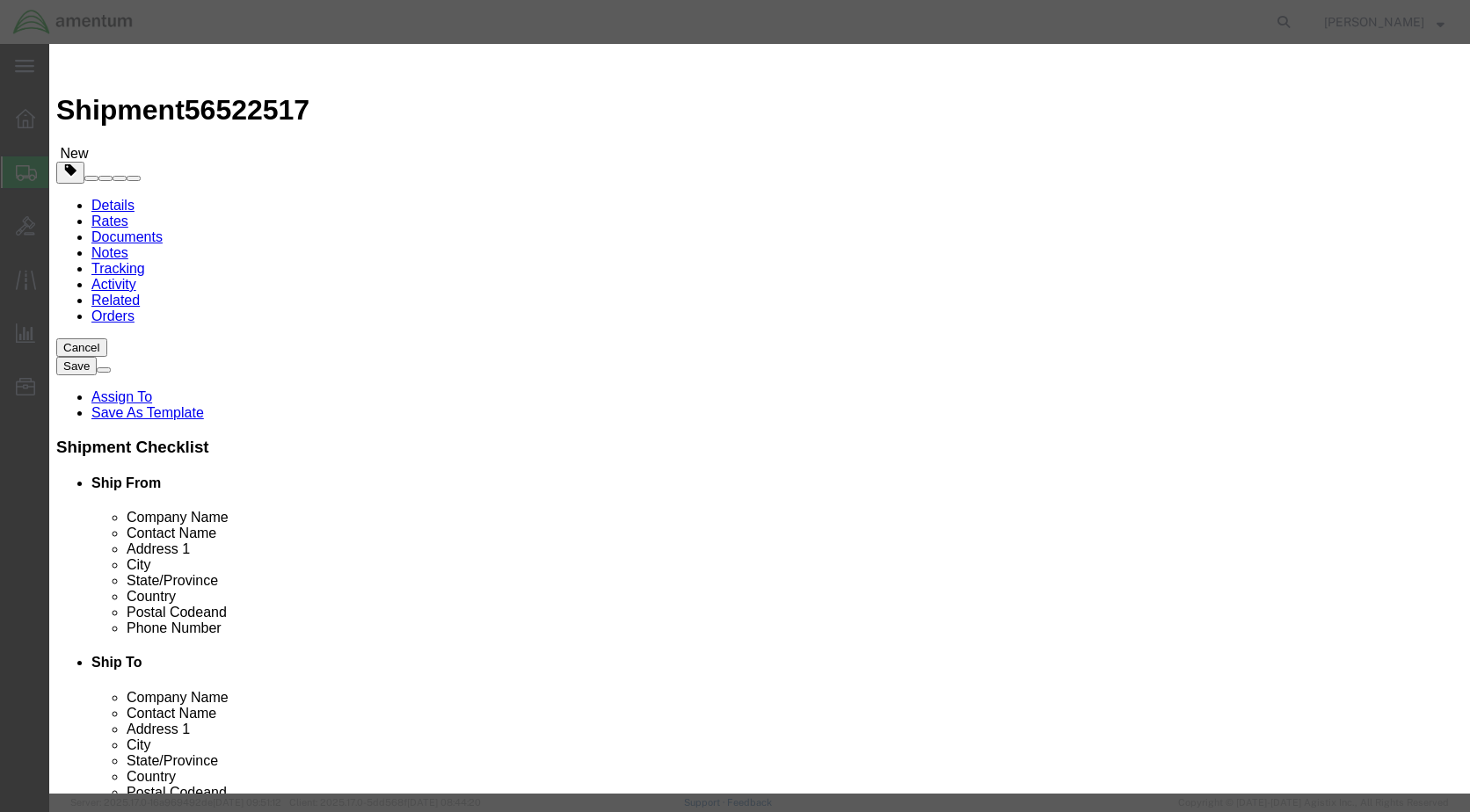
type input "350A37-1127-02"
type input "SCISSOR LINK/ SN: SD7274 SN: UNK"
click input "text"
type input "2.00"
click input "text"
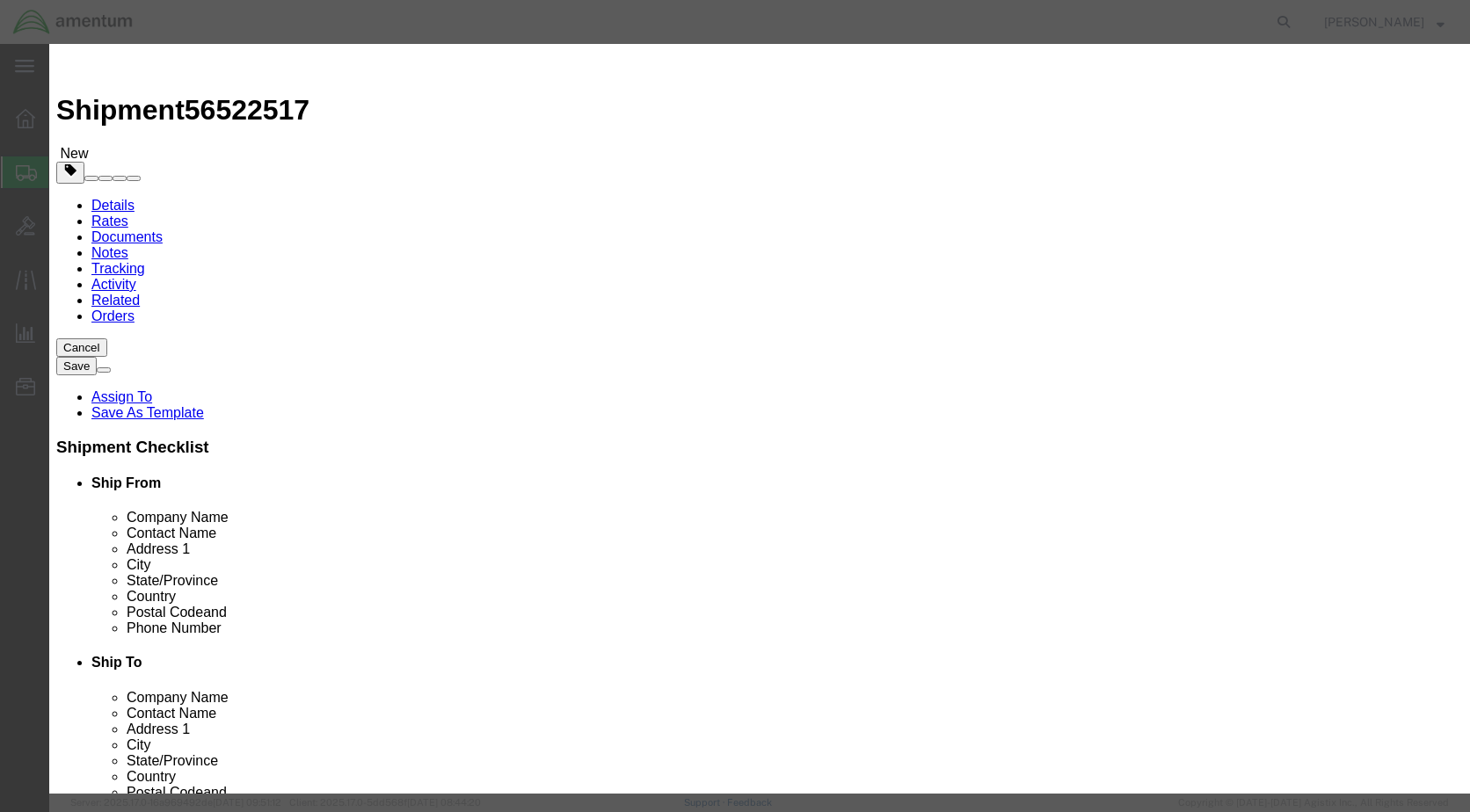
type input "100.00"
click button "Save & Close"
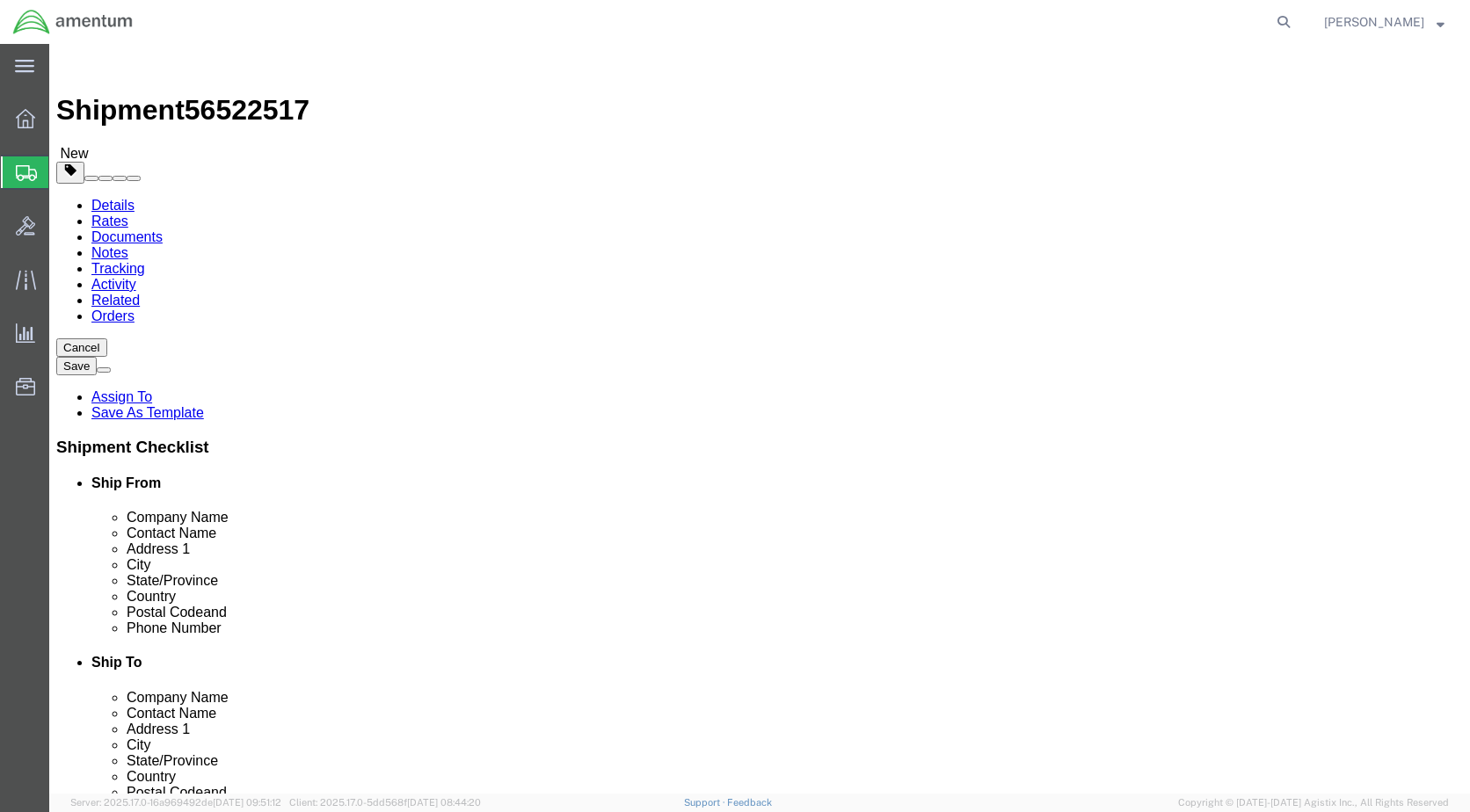
click button "Previous"
drag, startPoint x: 147, startPoint y: 22, endPoint x: 238, endPoint y: 30, distance: 91.4
click span "56522517"
copy span "56522517"
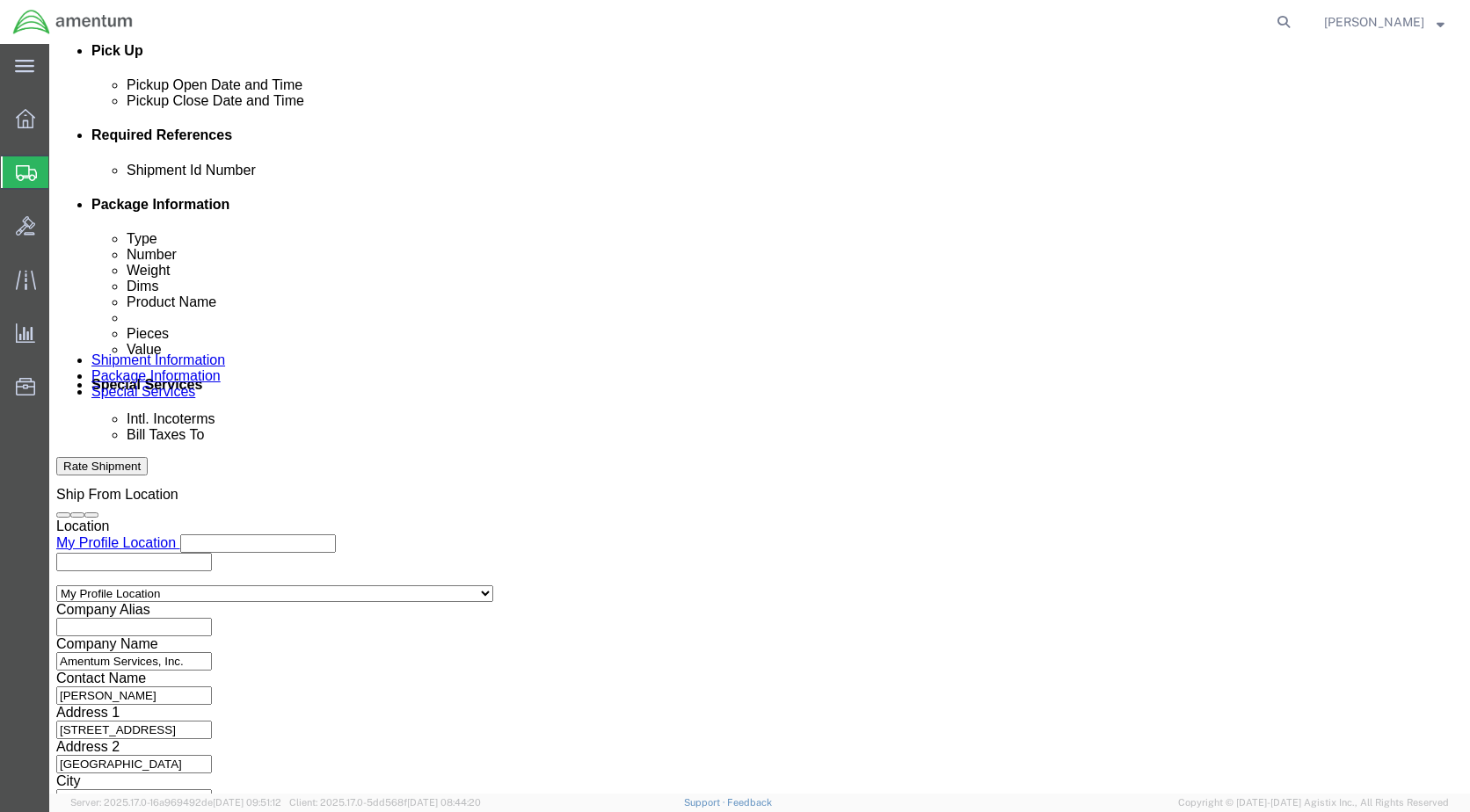
scroll to position [792, 0]
click button "Continue"
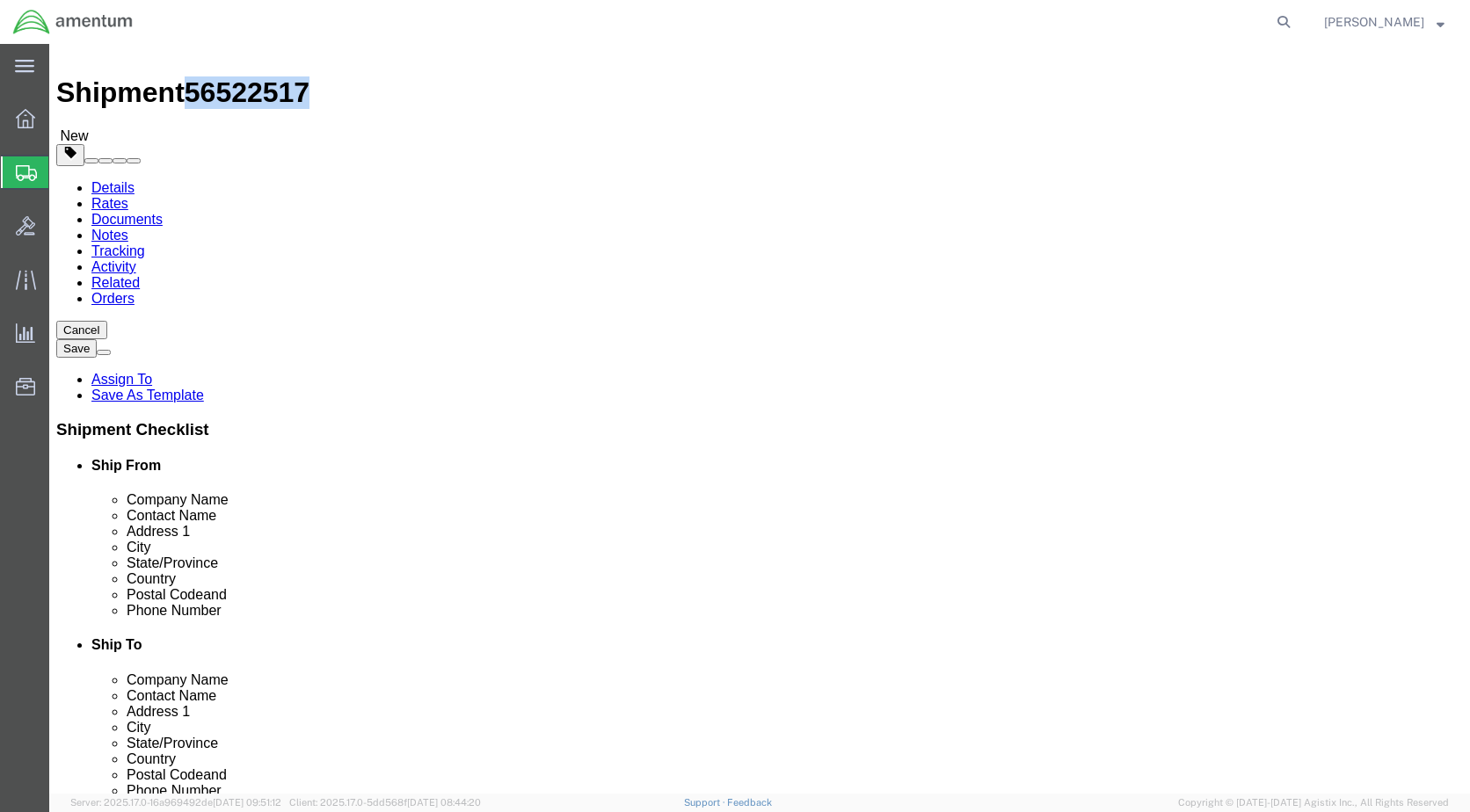
click button "Continue"
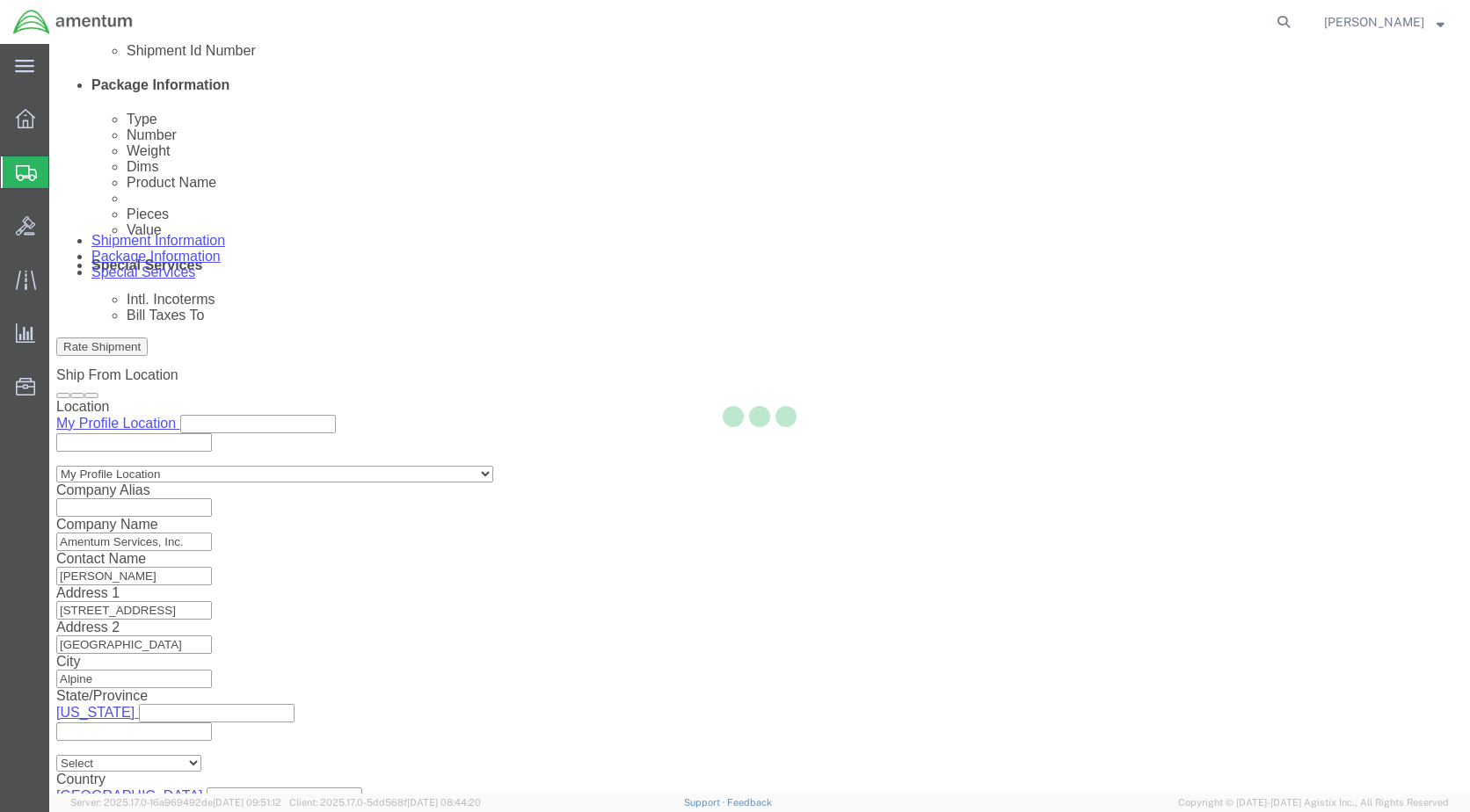
scroll to position [928, 0]
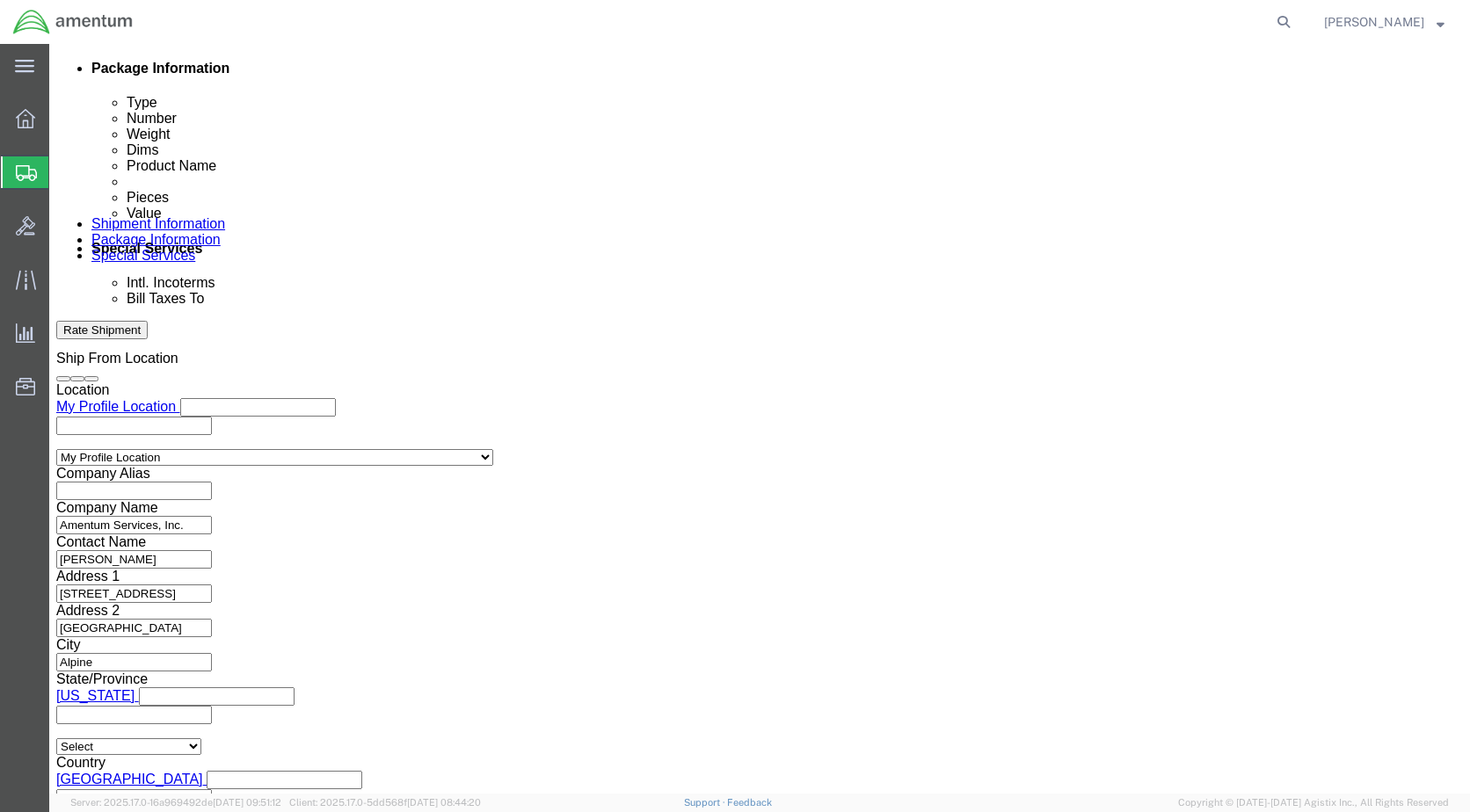
click button "Rate Shipment"
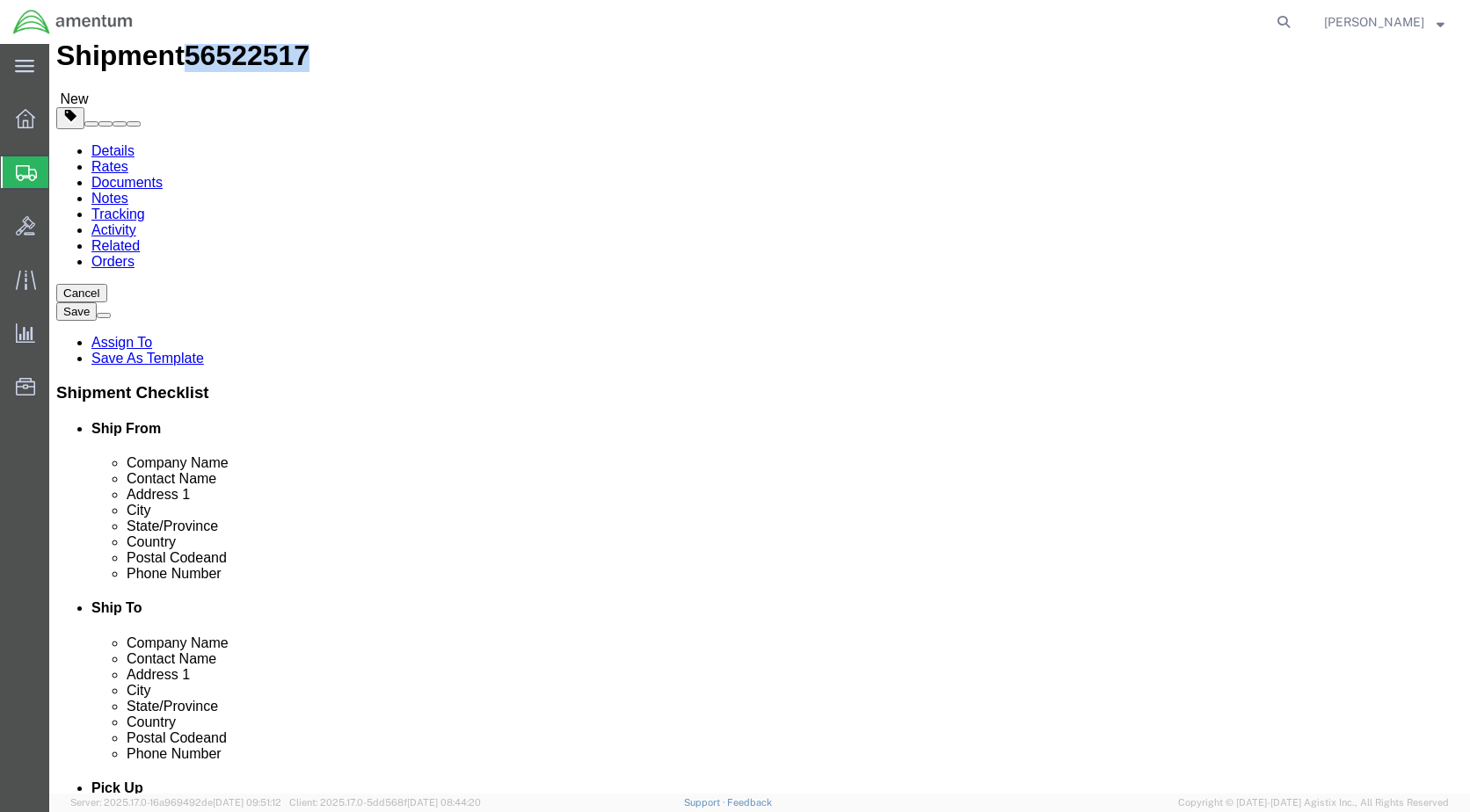
scroll to position [0, 0]
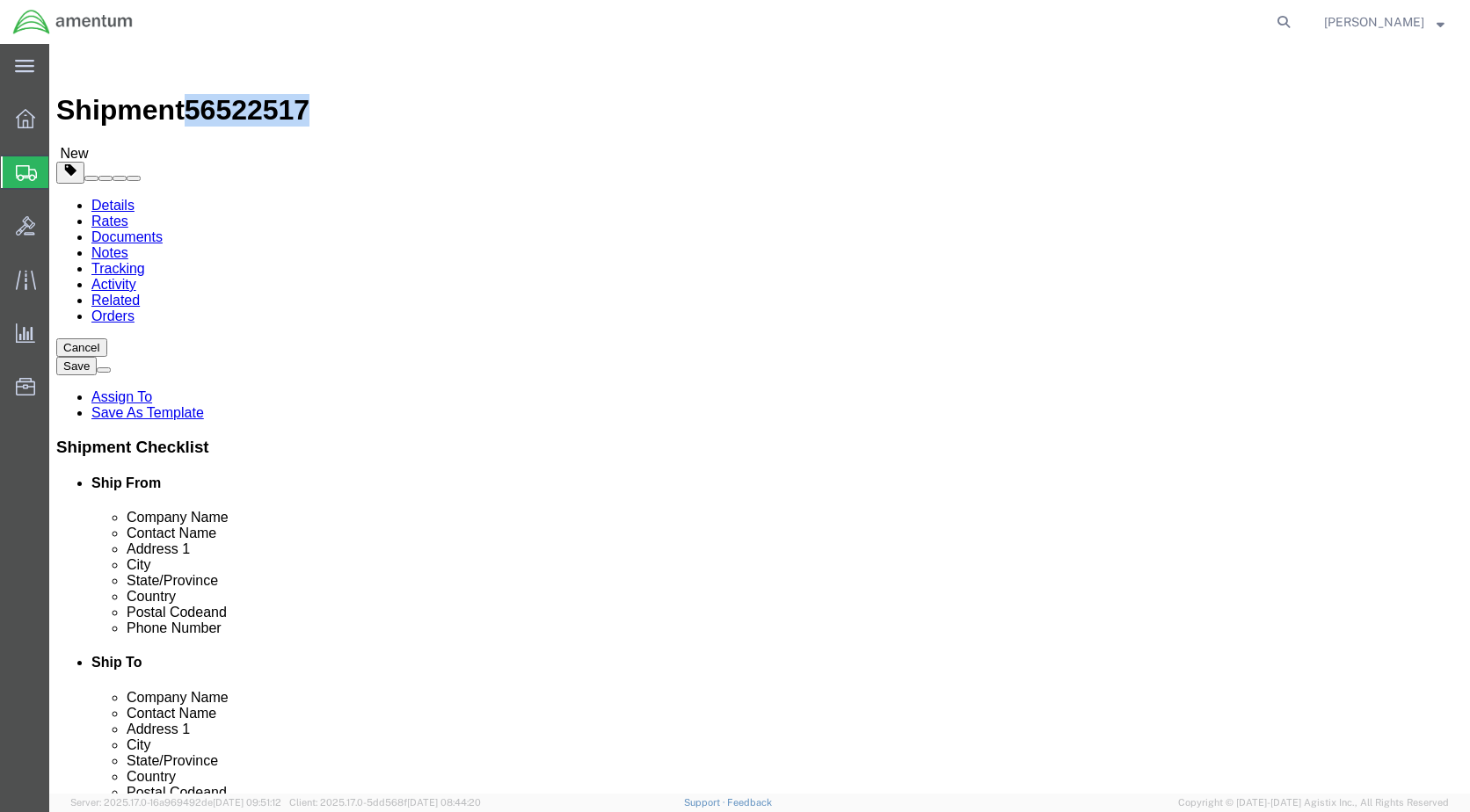
click link "Details"
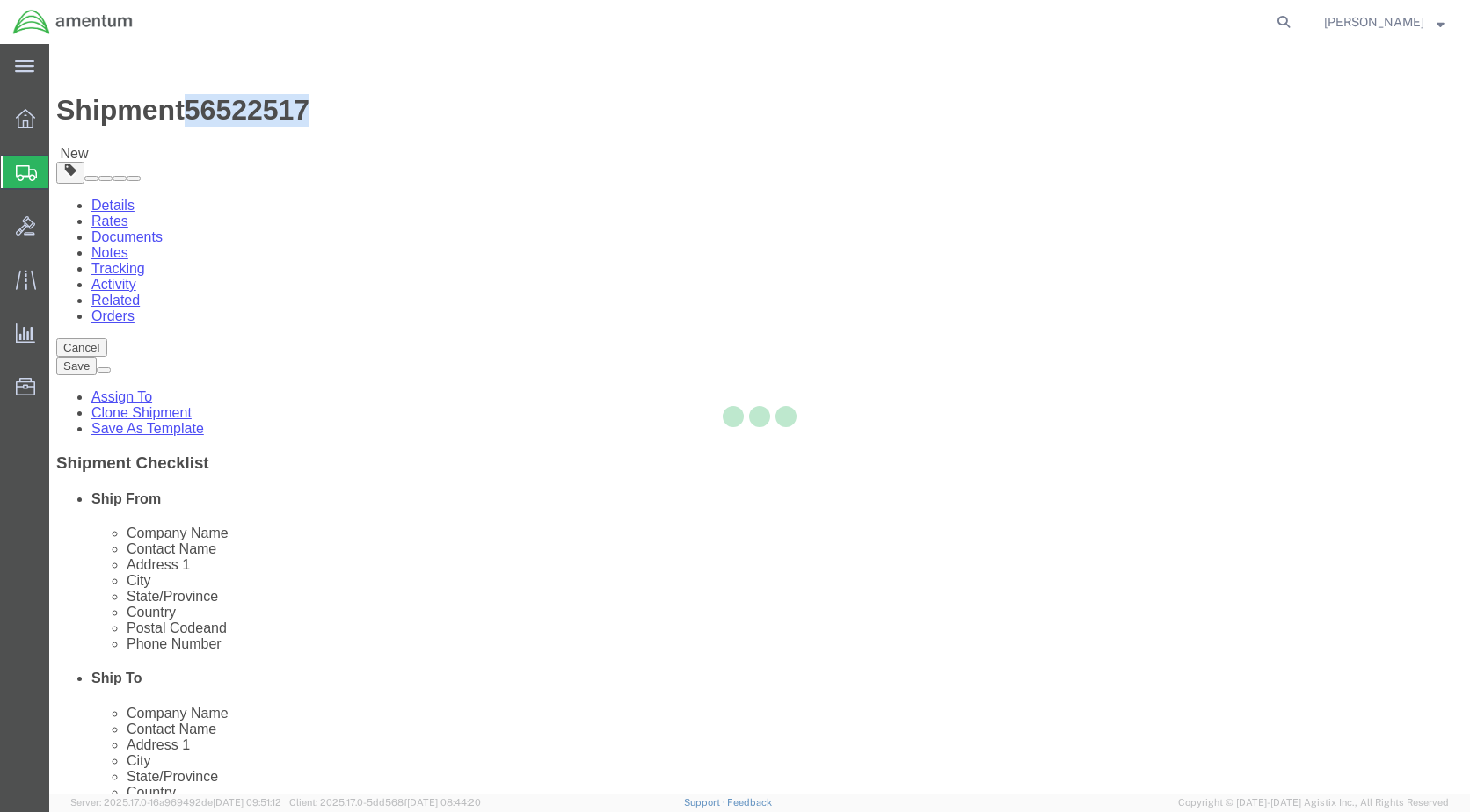
select select "49936"
select select "49939"
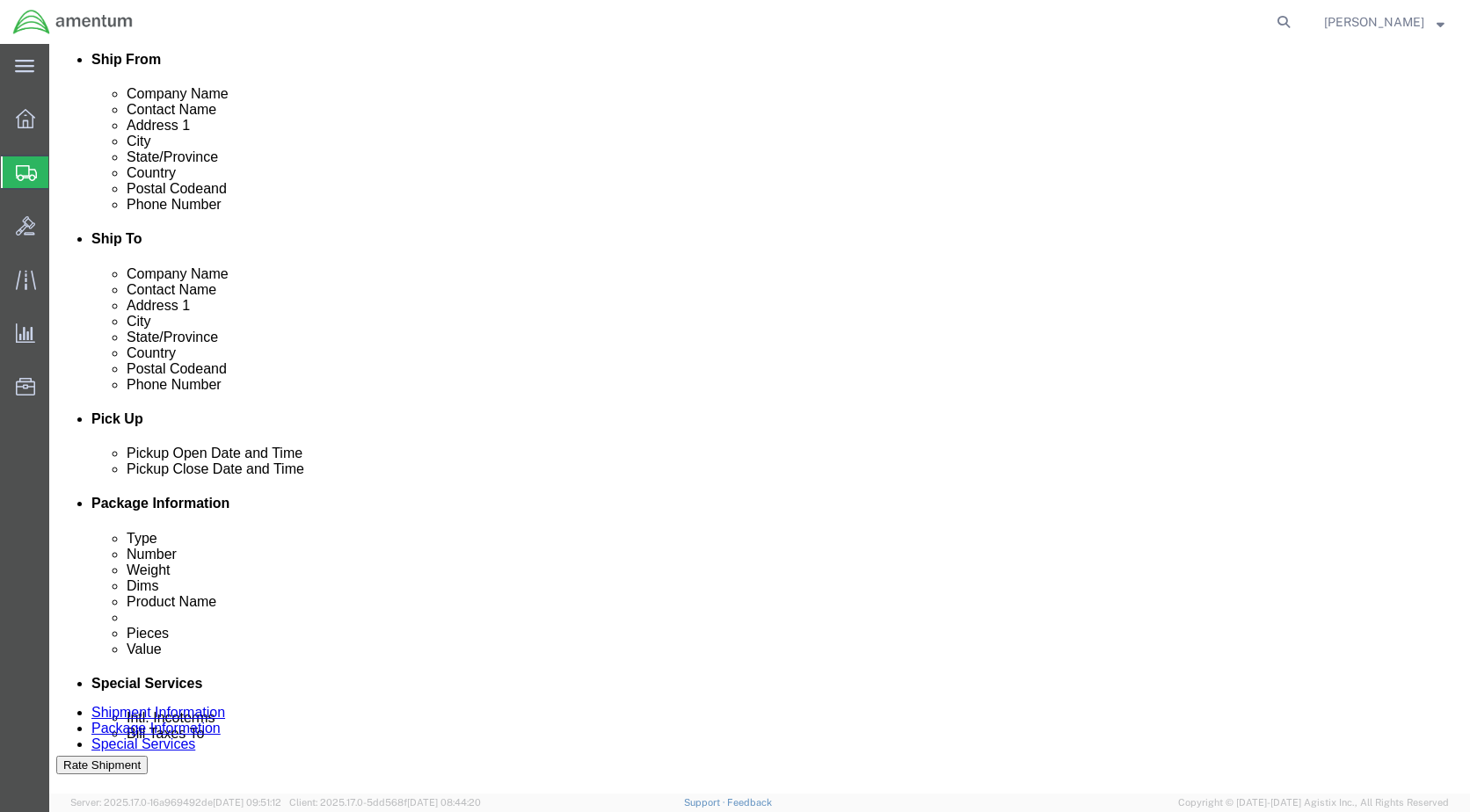
scroll to position [527, 0]
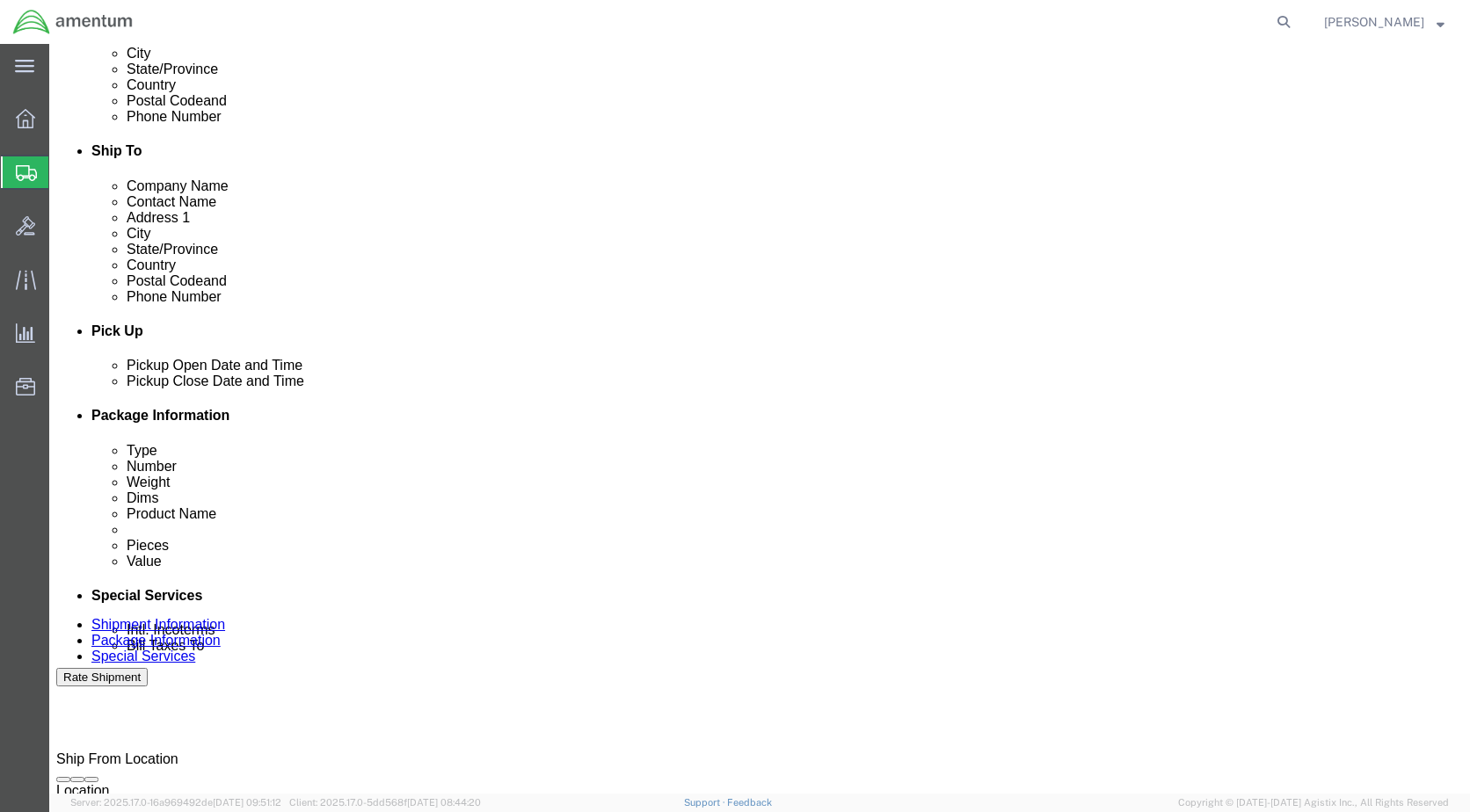
click input "text"
paste input "56522517"
type input "56522517"
click div "Select Account Type Activity ID Airline Appointment Number ASN Batch Request # …"
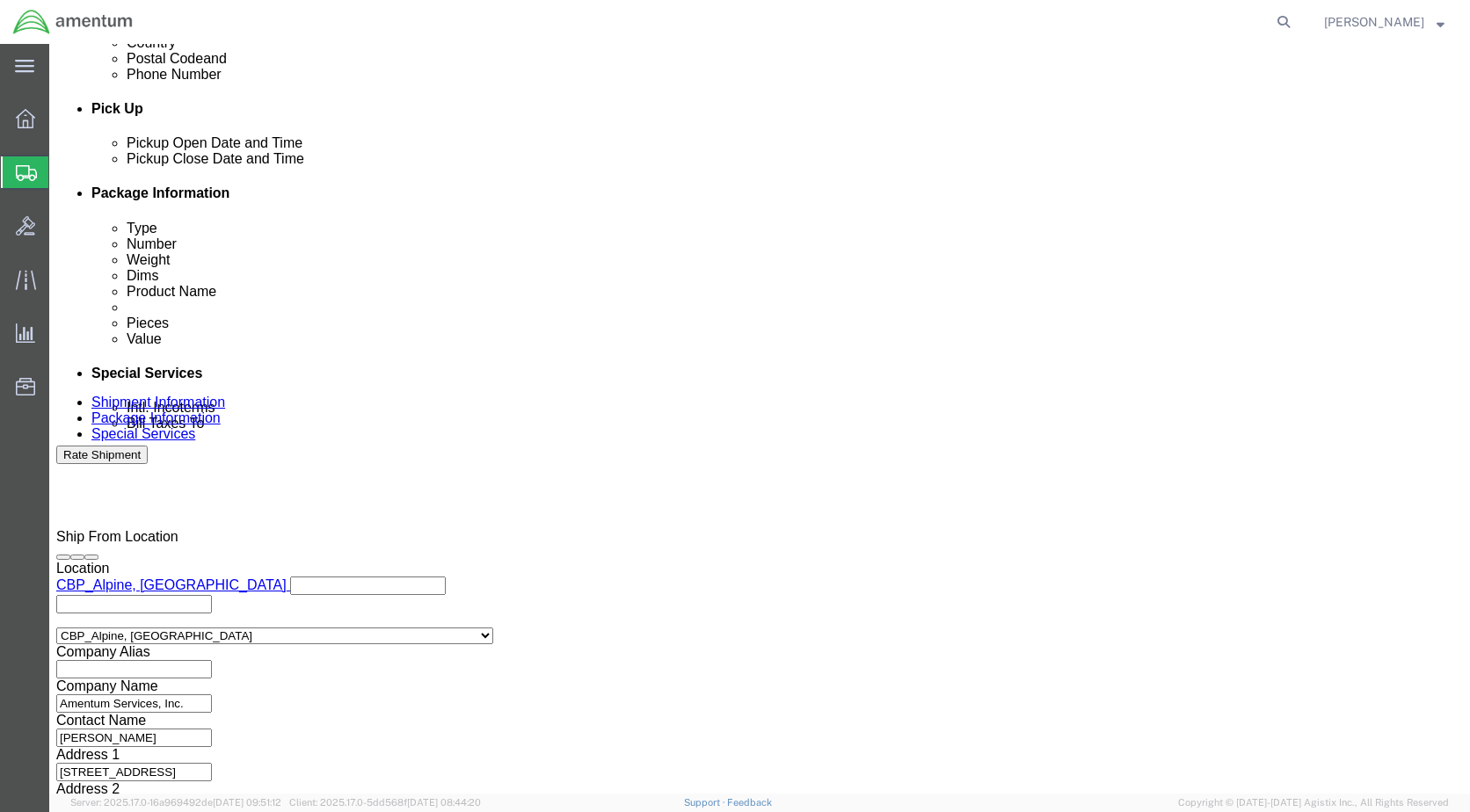
scroll to position [790, 0]
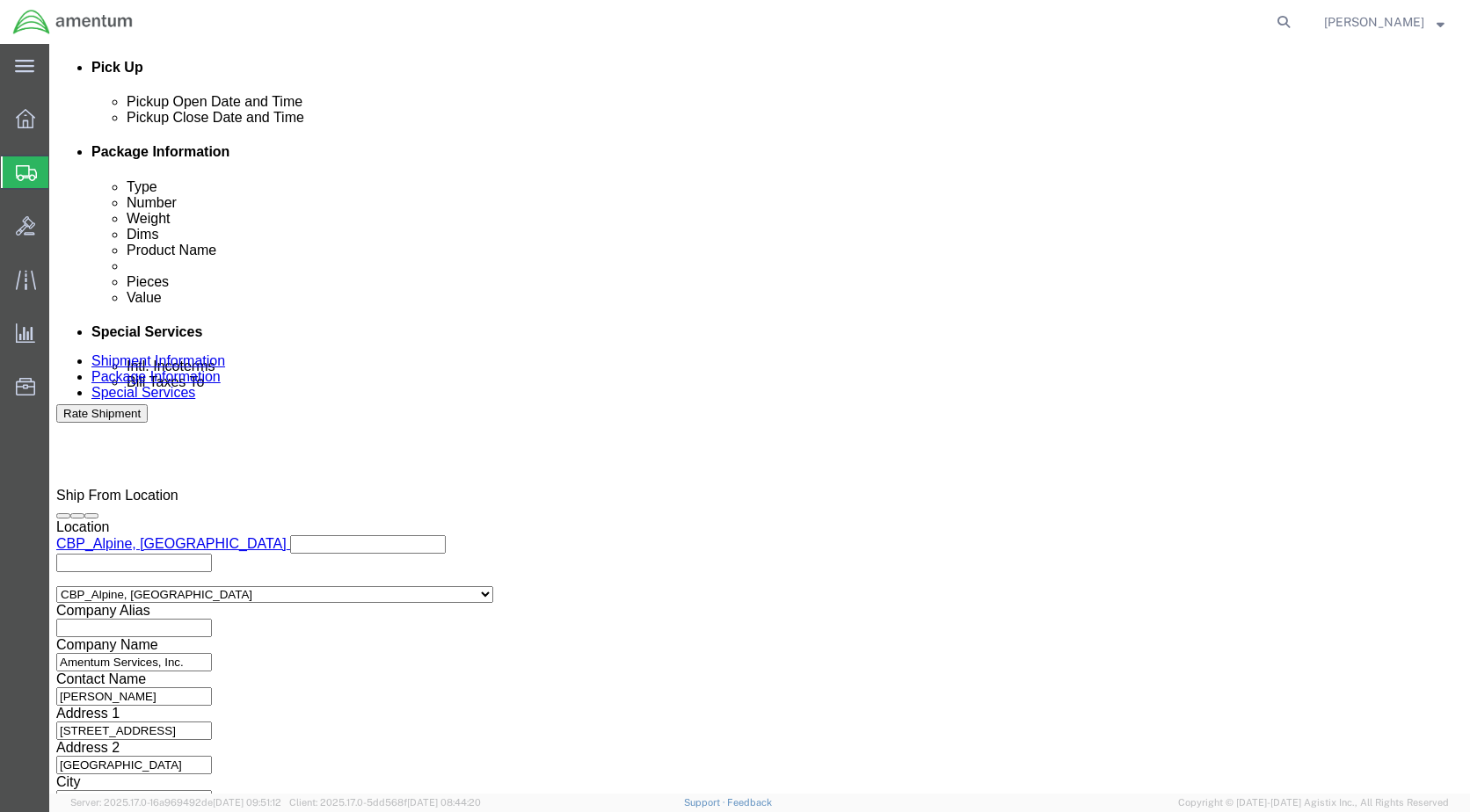
click select "Select"
click button "Continue"
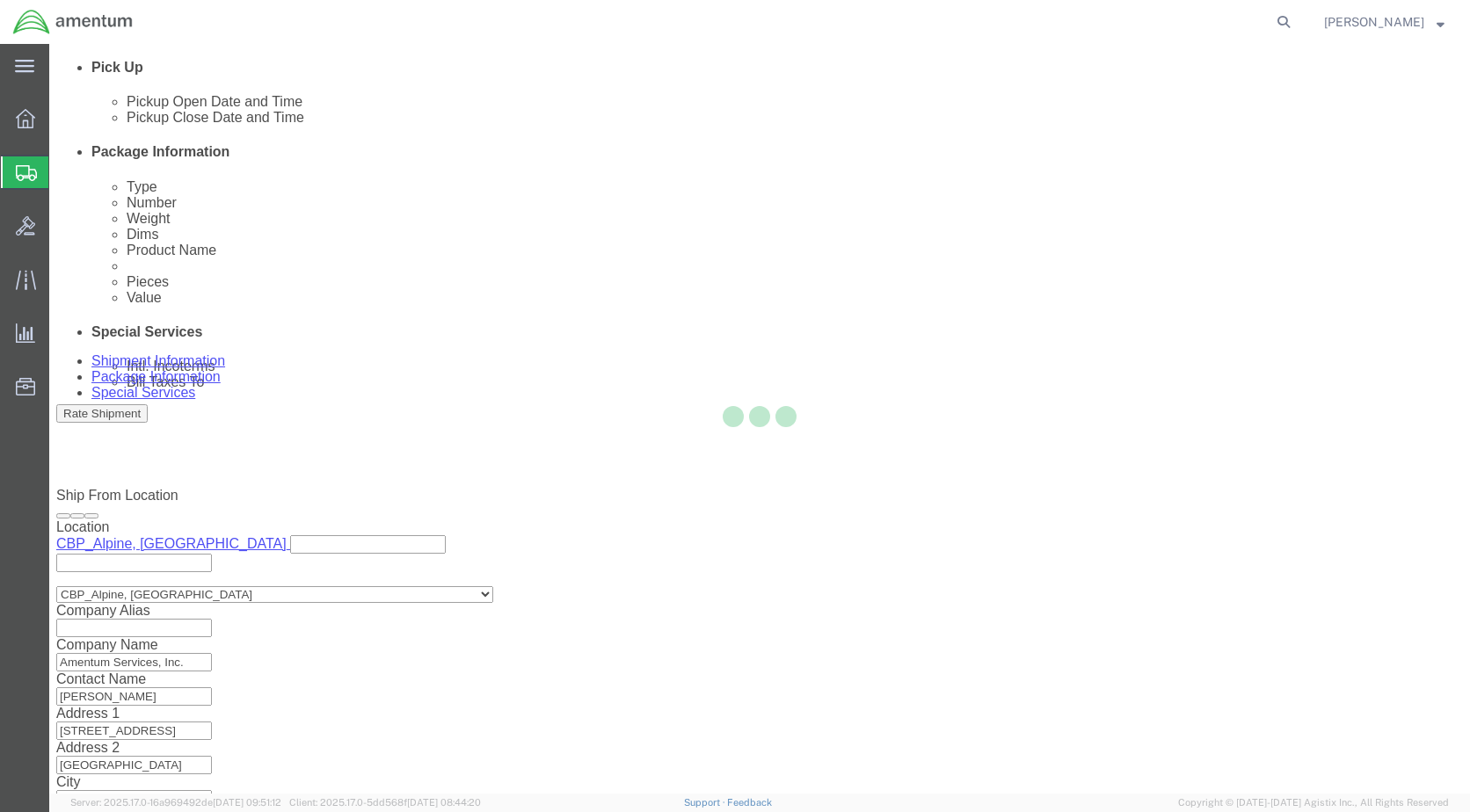
scroll to position [0, 0]
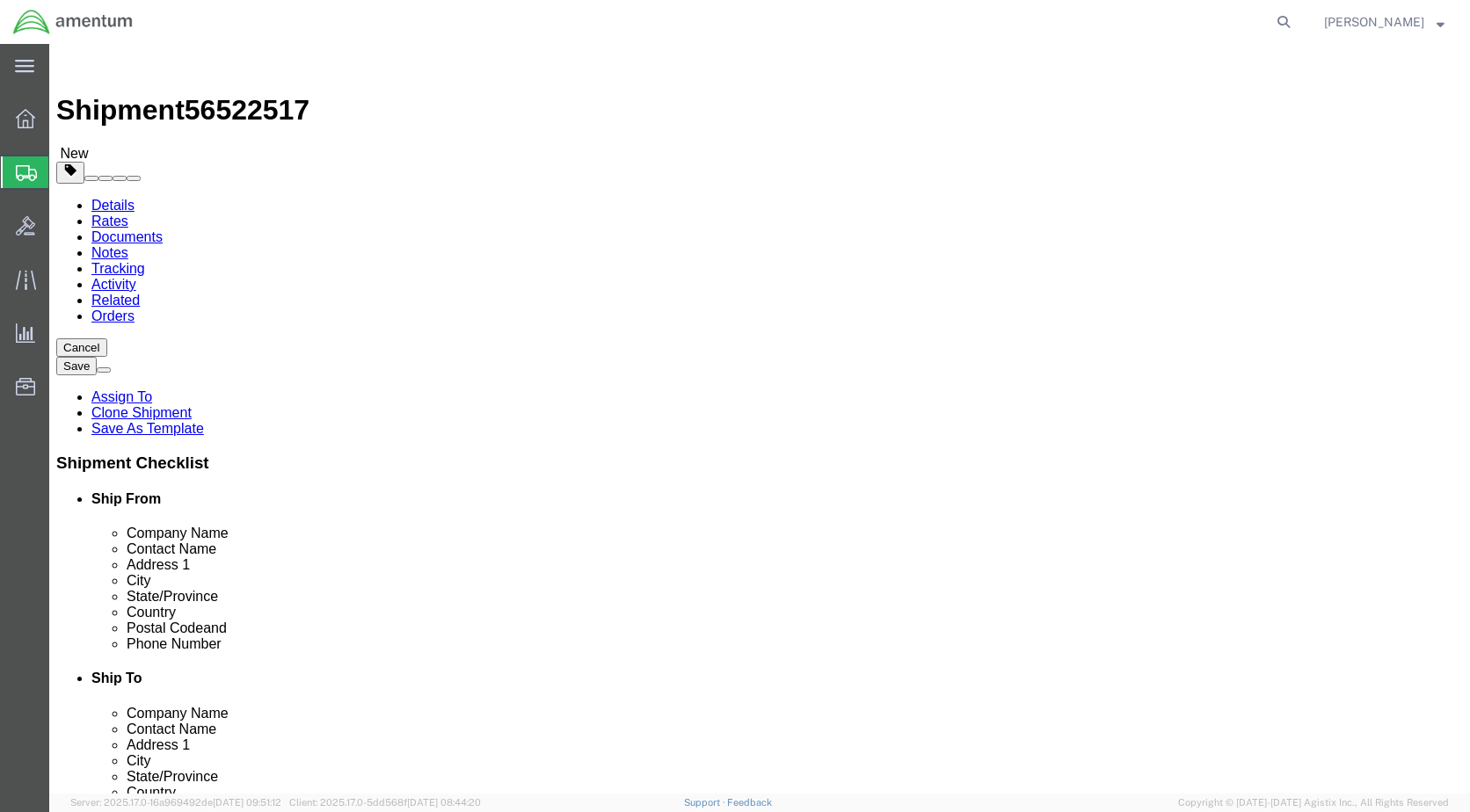
click input "text"
type input "12"
click input "0.00"
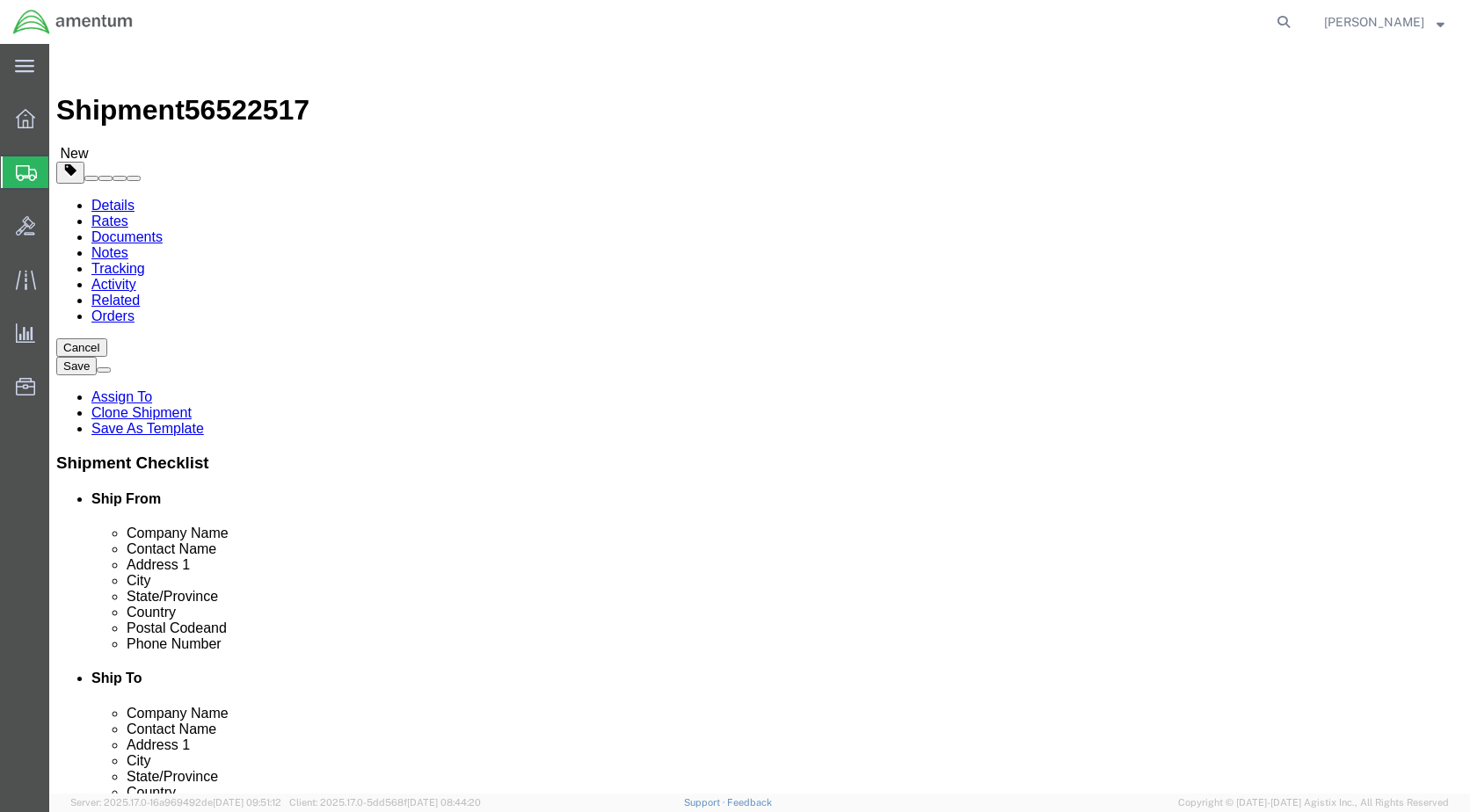
type input "4.00"
click div "Package Content # 1 1 x Your Packaging Package Type Select Bale(s) Basket(s) Bo…"
click button "Continue"
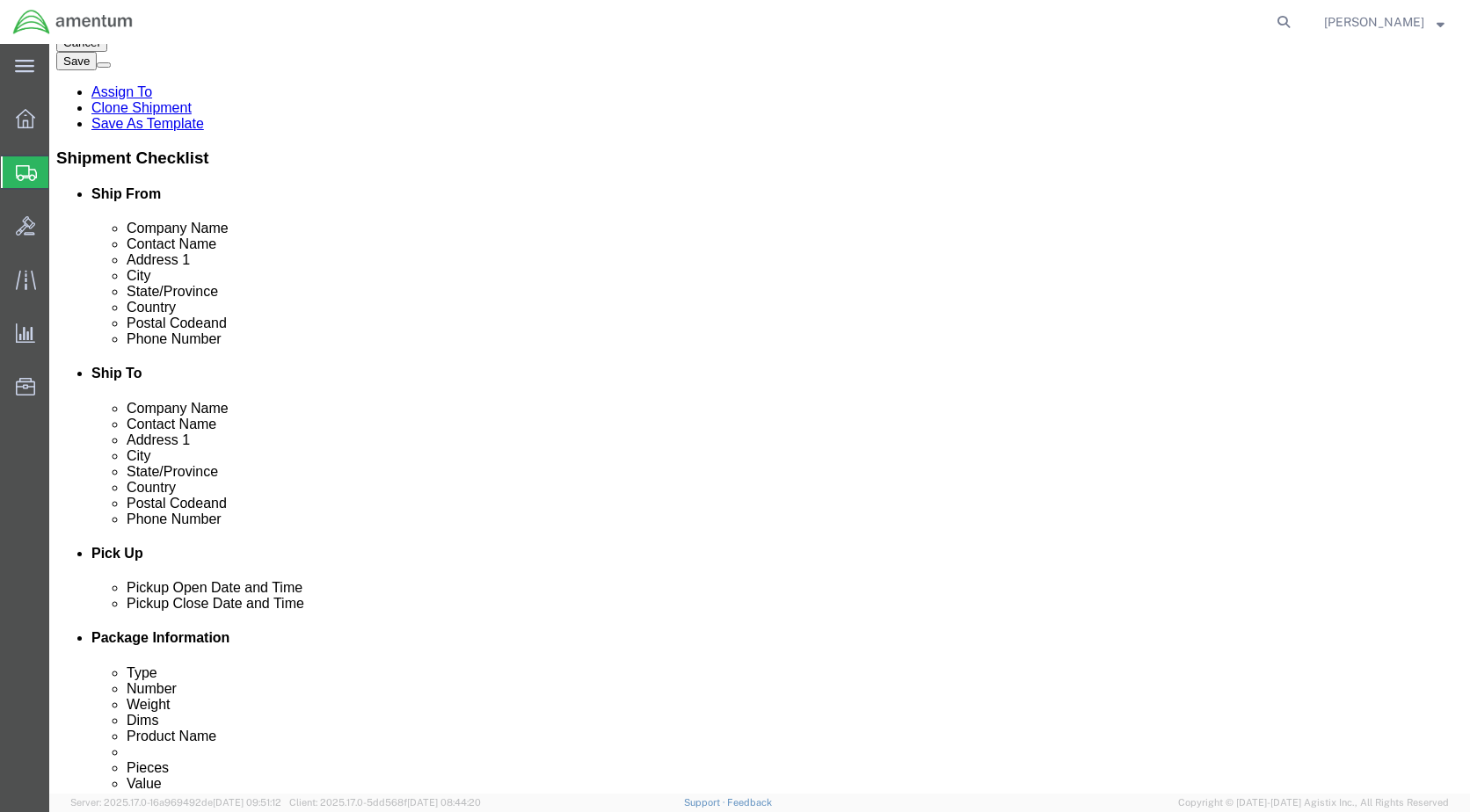
scroll to position [439, 0]
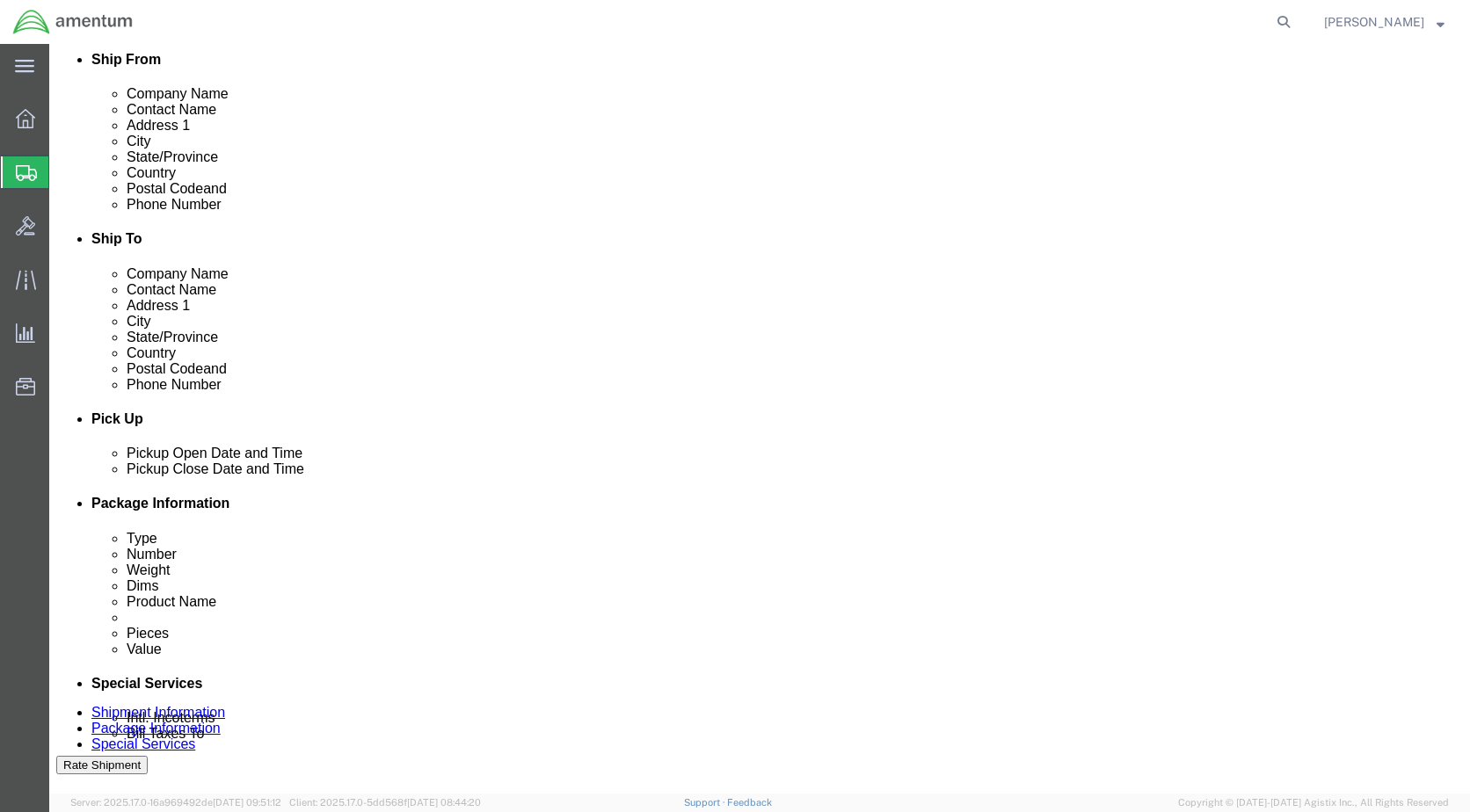
click button "Rate Shipment"
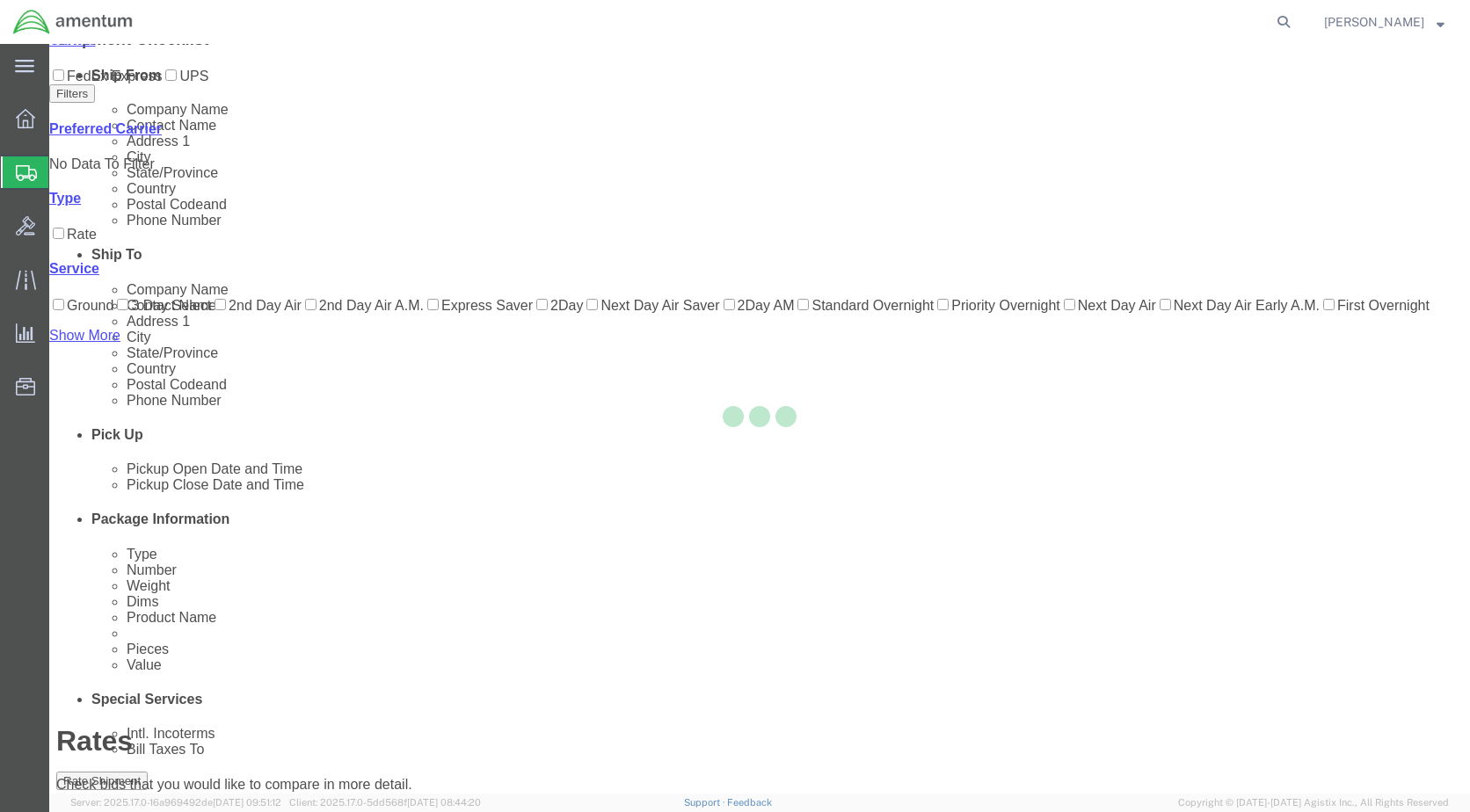
scroll to position [65, 0]
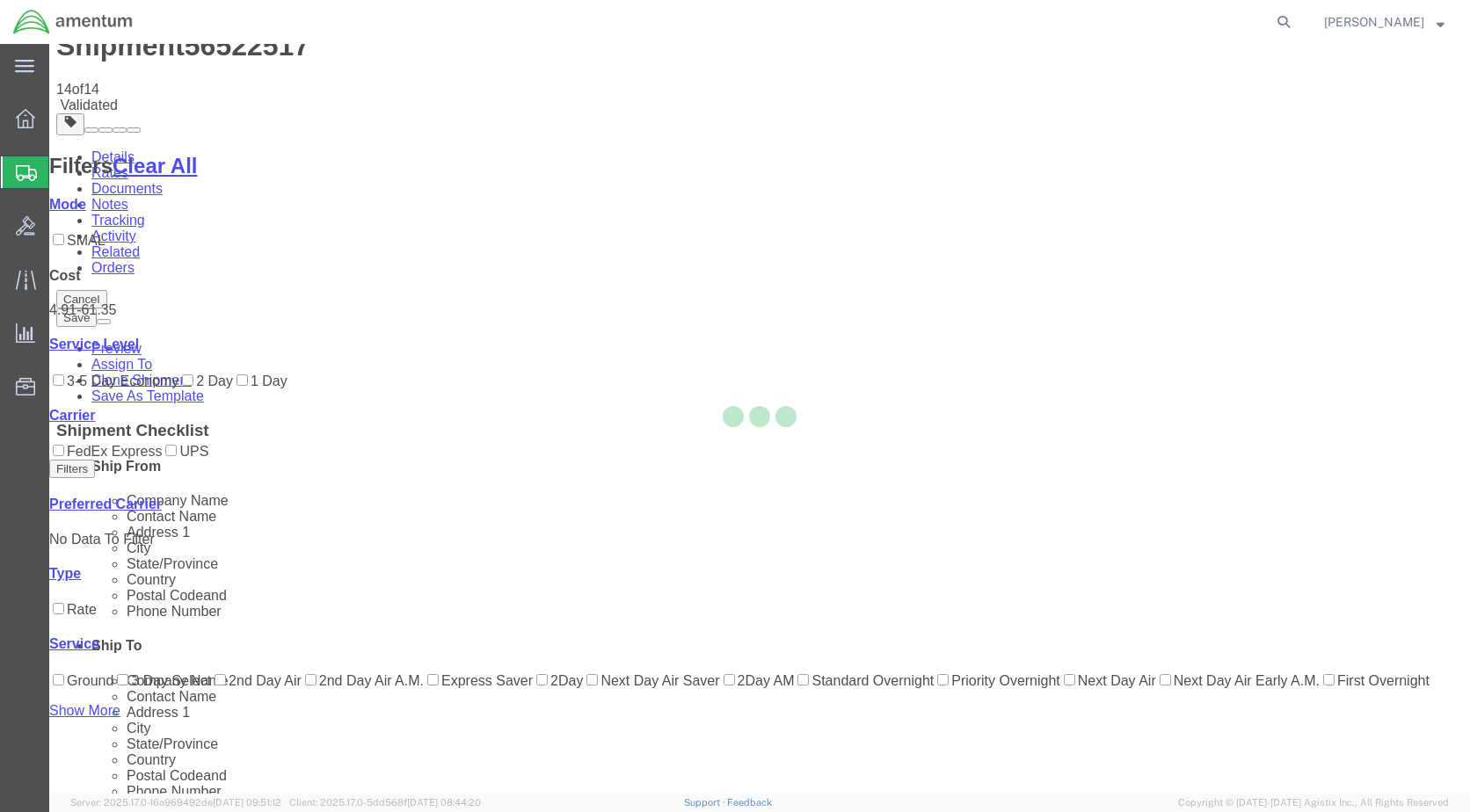
scroll to position [0, 0]
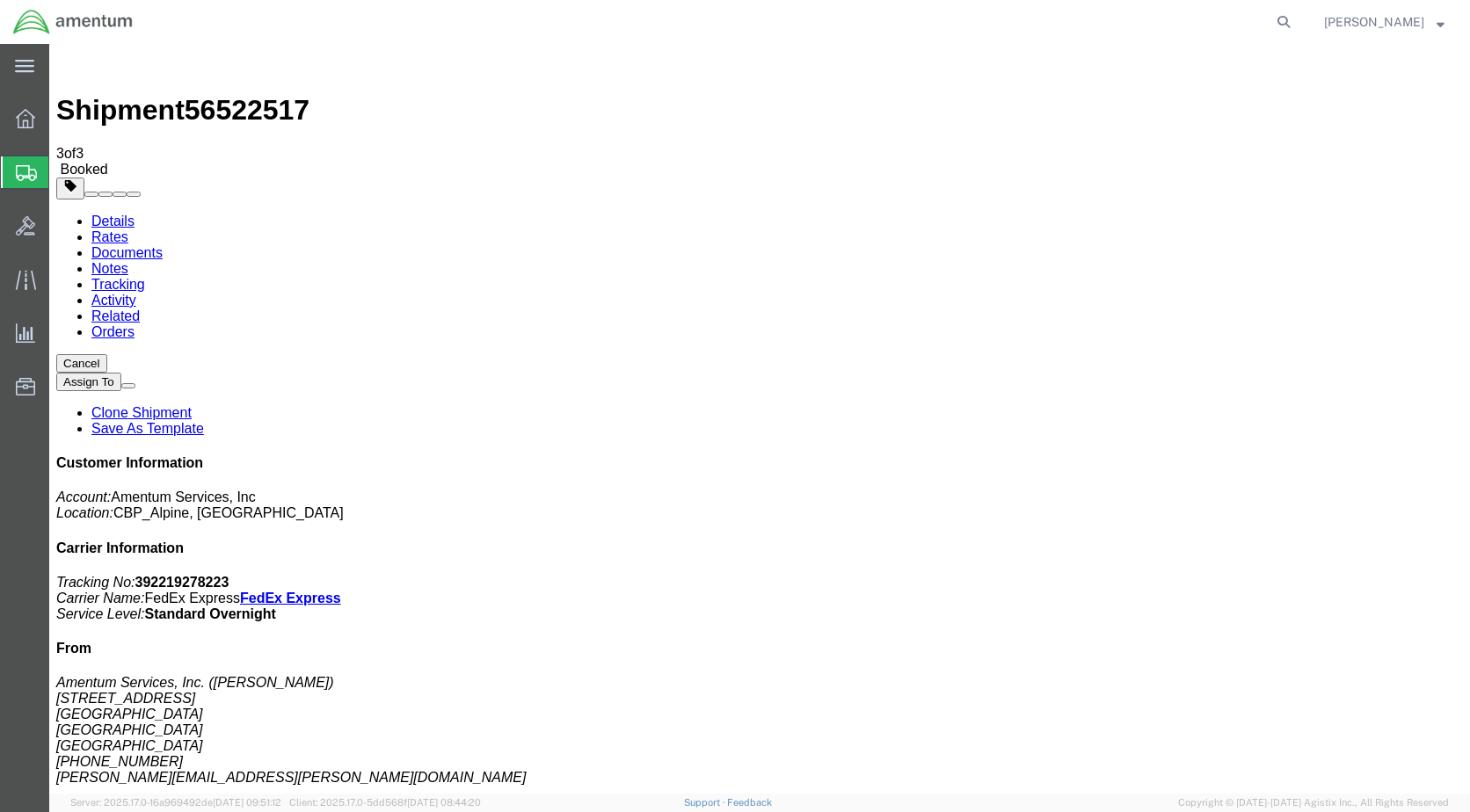
drag, startPoint x: 618, startPoint y: 240, endPoint x: 1047, endPoint y: 205, distance: 430.4
click at [107, 213] on link "Details" at bounding box center [113, 220] width 43 height 15
click link "Schedule pickup request"
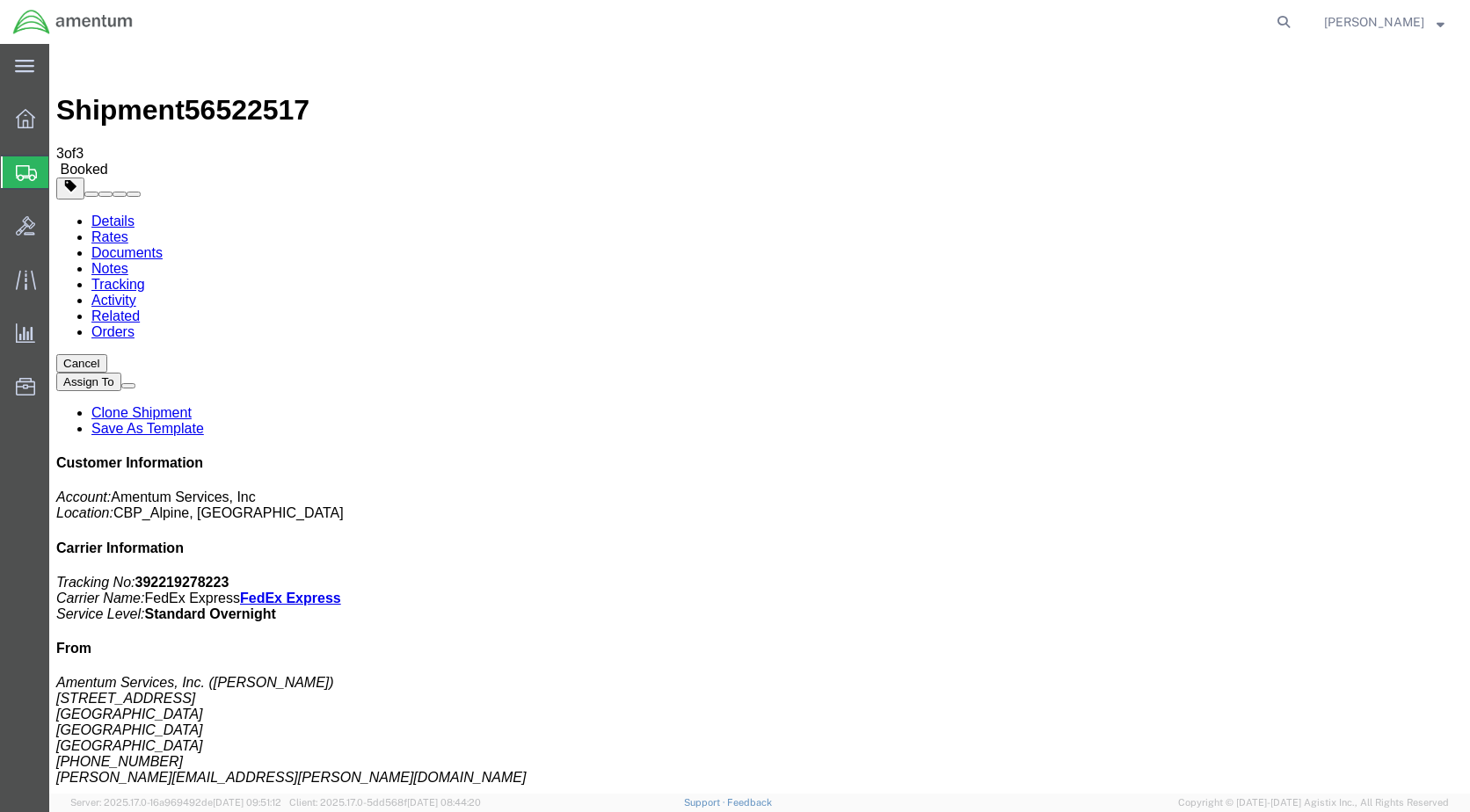
click at [33, 22] on img at bounding box center [73, 22] width 121 height 26
